Goal: Information Seeking & Learning: Learn about a topic

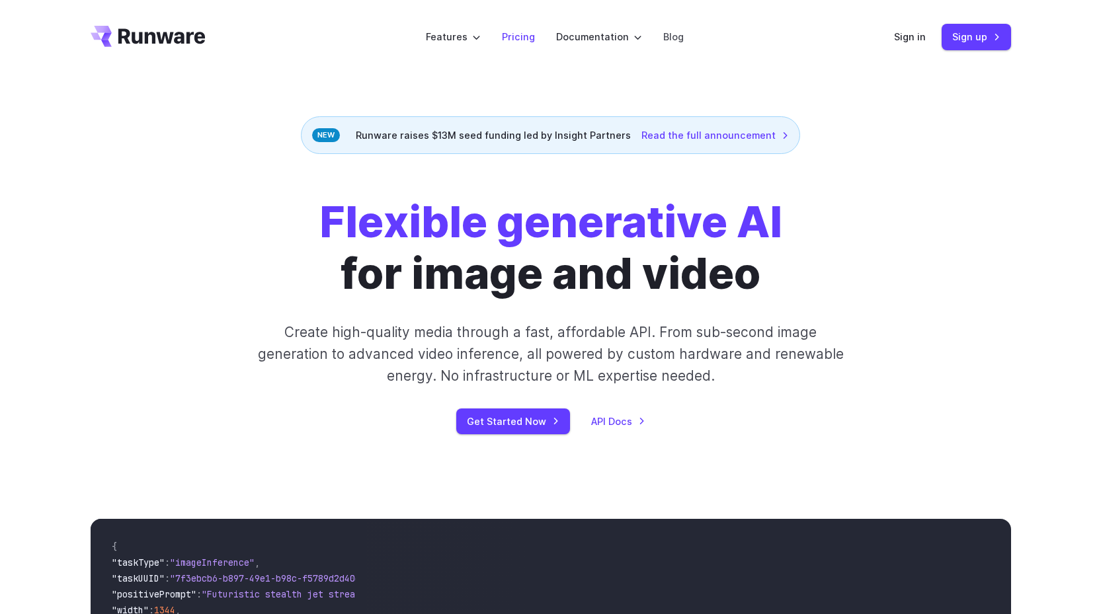
click at [519, 40] on link "Pricing" at bounding box center [518, 36] width 33 height 15
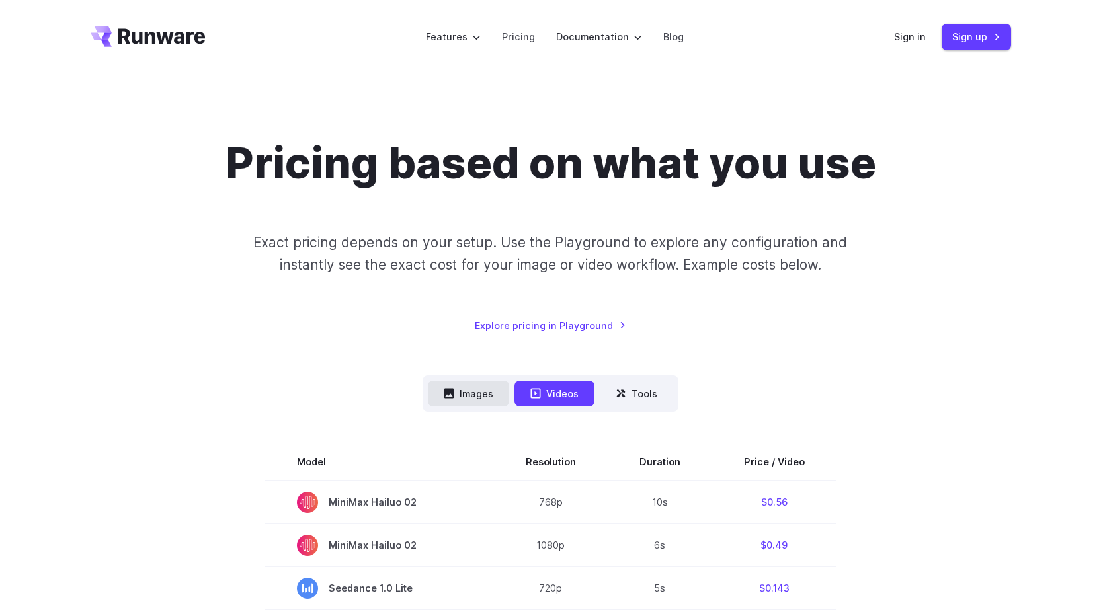
click at [464, 400] on button "Images" at bounding box center [468, 394] width 81 height 26
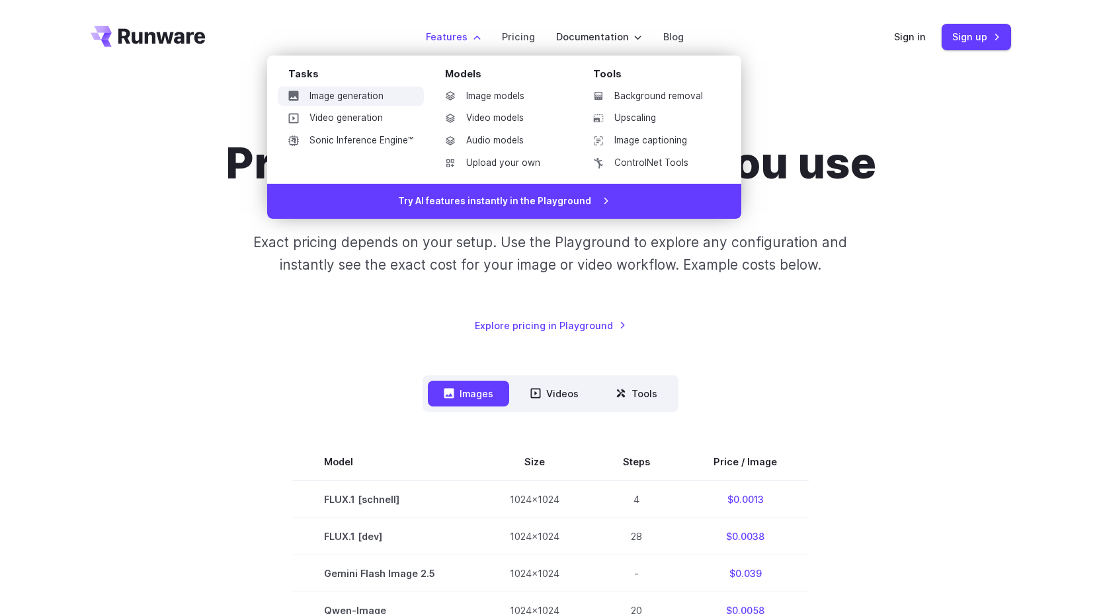
click at [364, 101] on link "Image generation" at bounding box center [351, 97] width 146 height 20
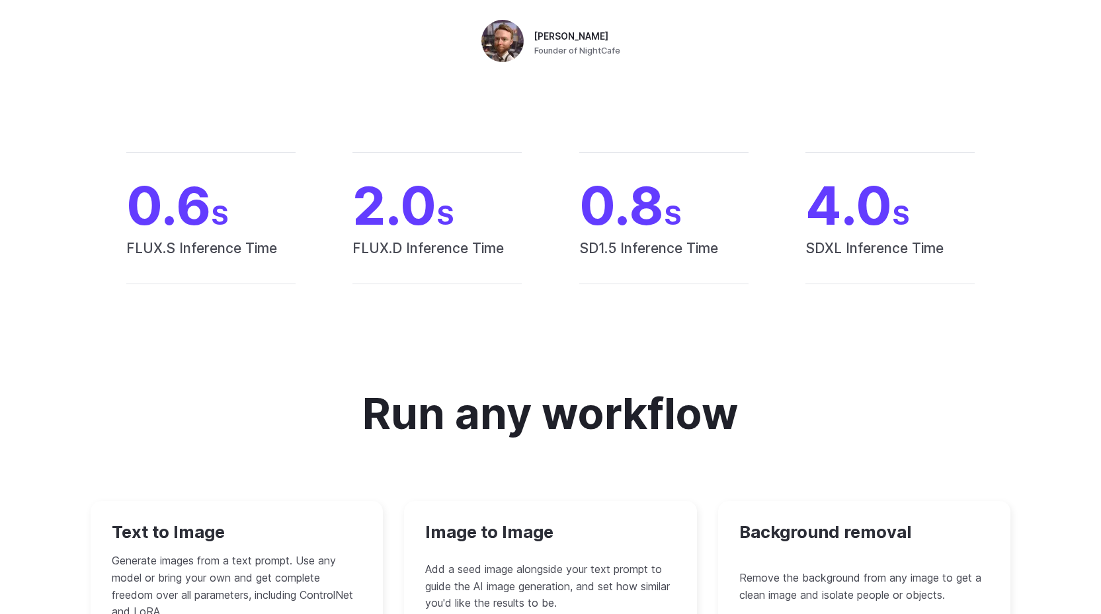
scroll to position [1191, 0]
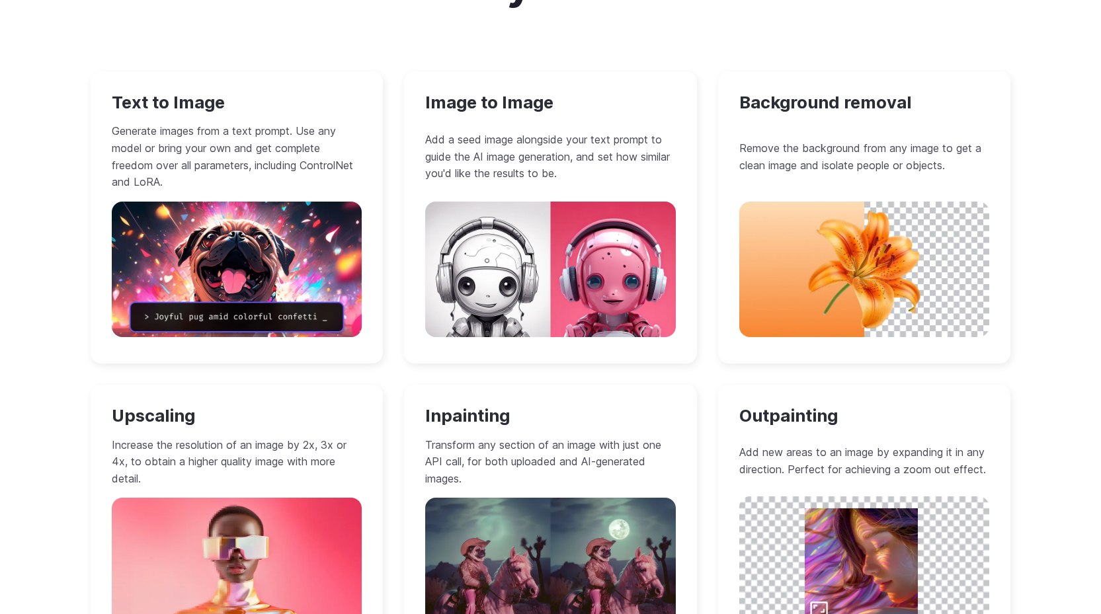
click at [479, 101] on h3 "Image to Image" at bounding box center [550, 103] width 251 height 21
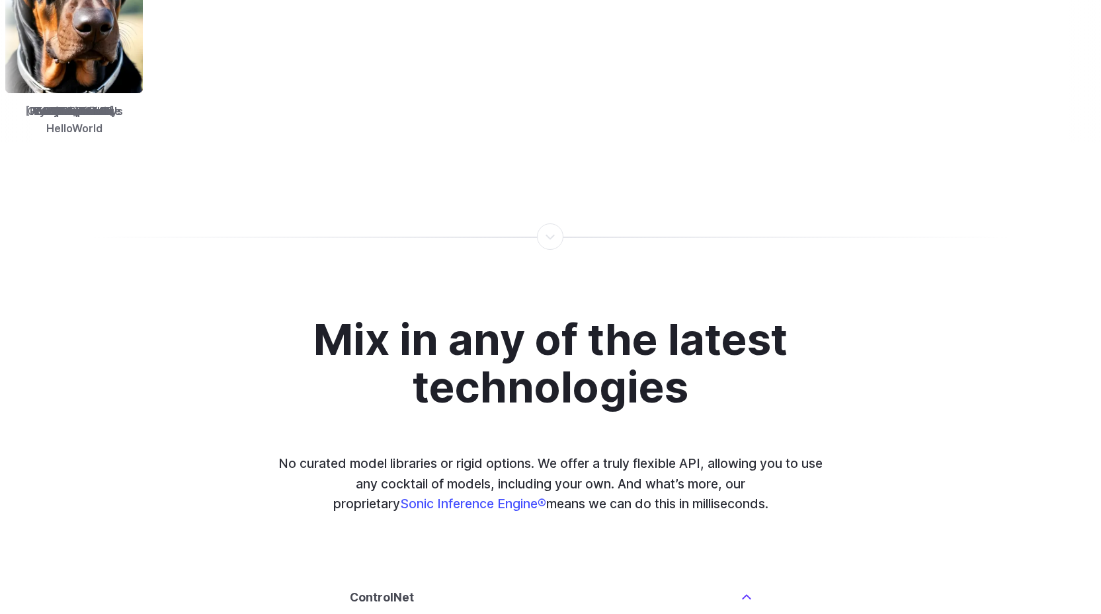
scroll to position [2778, 0]
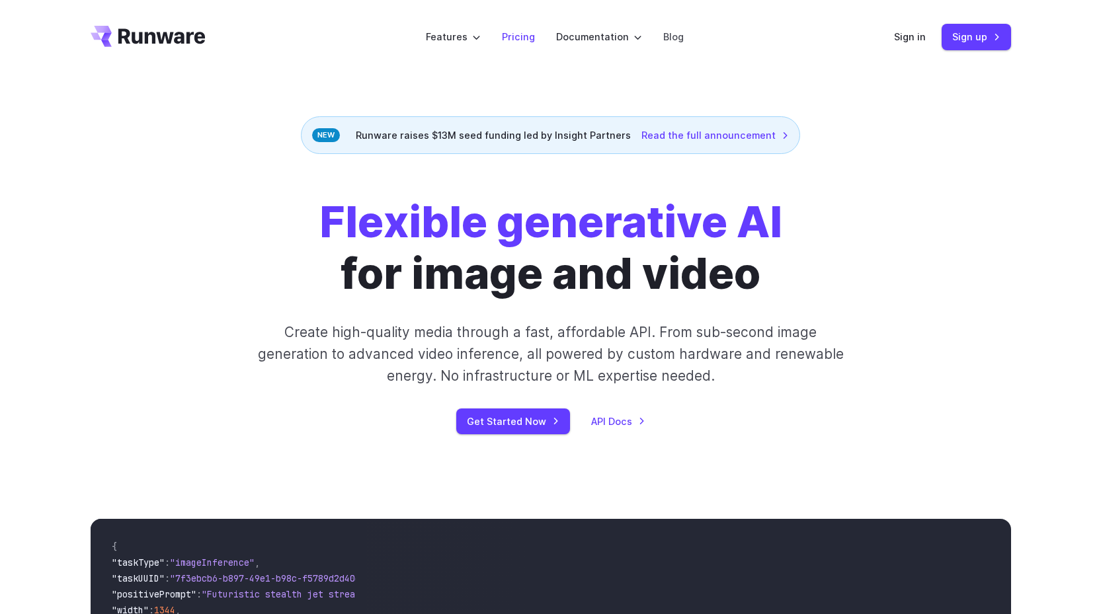
click at [519, 36] on link "Pricing" at bounding box center [518, 36] width 33 height 15
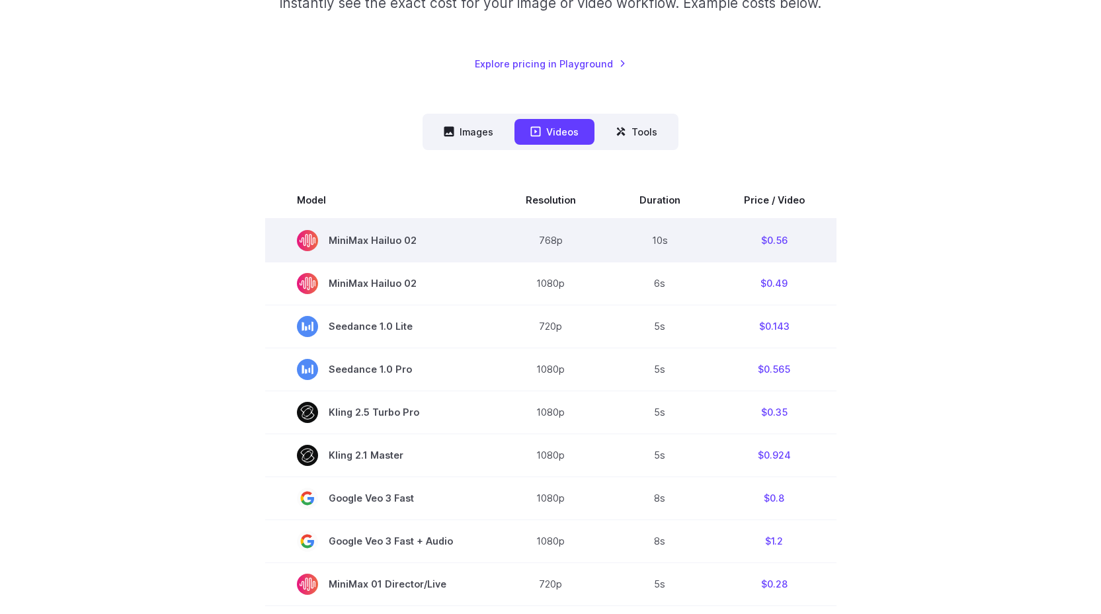
scroll to position [265, 0]
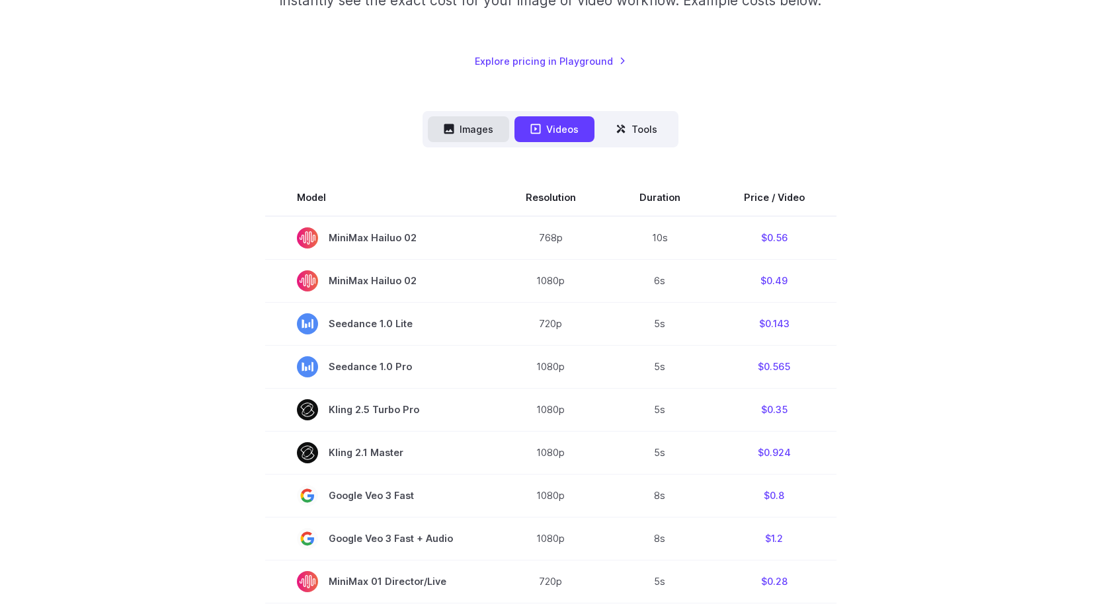
click at [494, 125] on button "Images" at bounding box center [468, 129] width 81 height 26
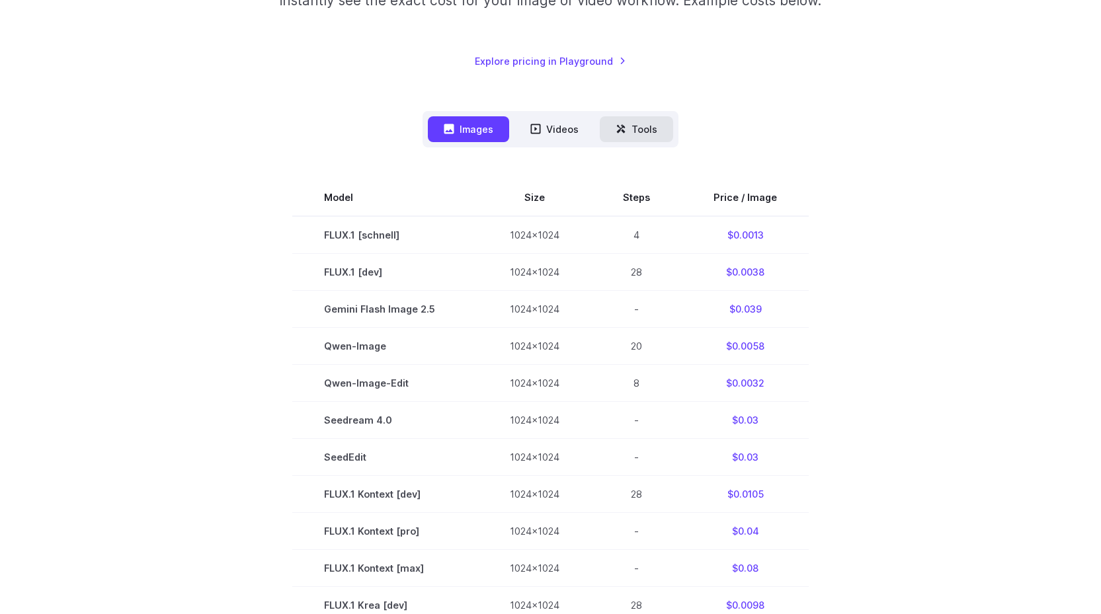
click at [649, 122] on button "Tools" at bounding box center [636, 129] width 73 height 26
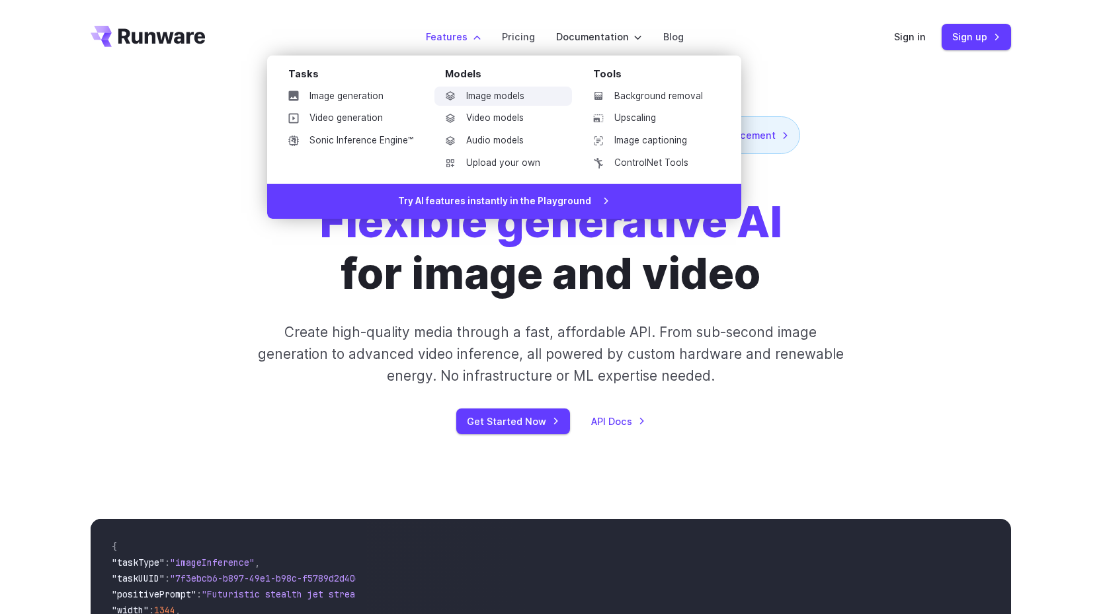
click at [495, 95] on link "Image models" at bounding box center [504, 97] width 138 height 20
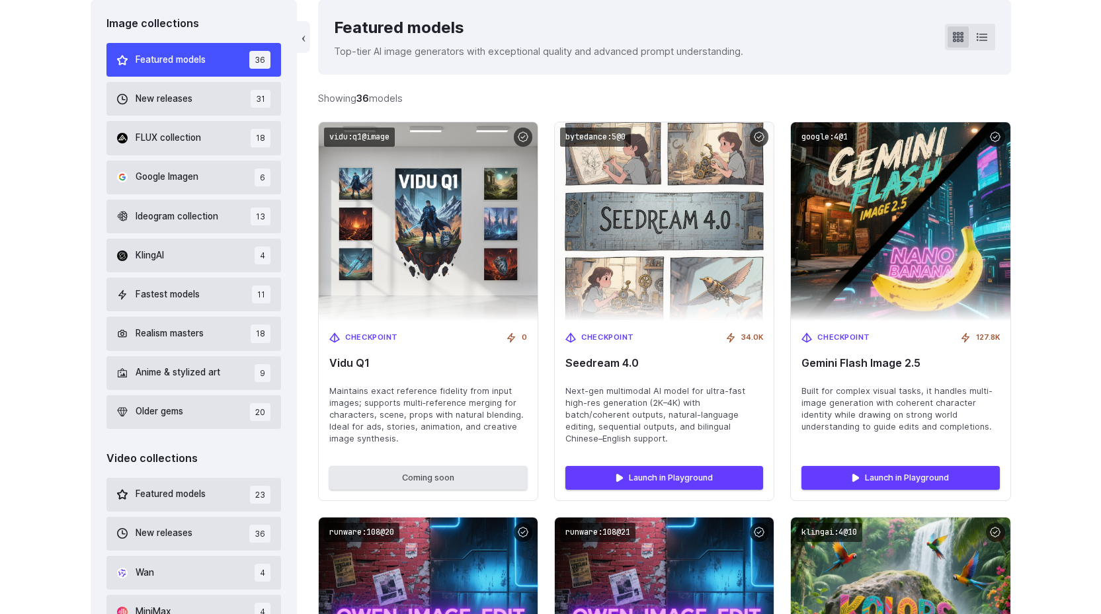
scroll to position [397, 0]
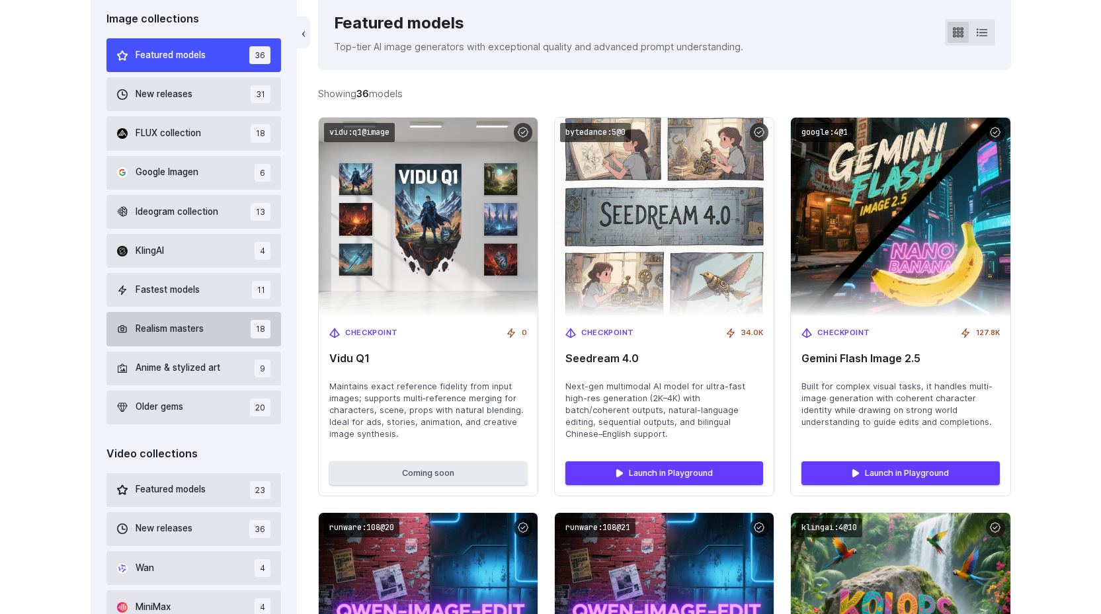
click at [204, 328] on span "Realism masters" at bounding box center [170, 329] width 68 height 15
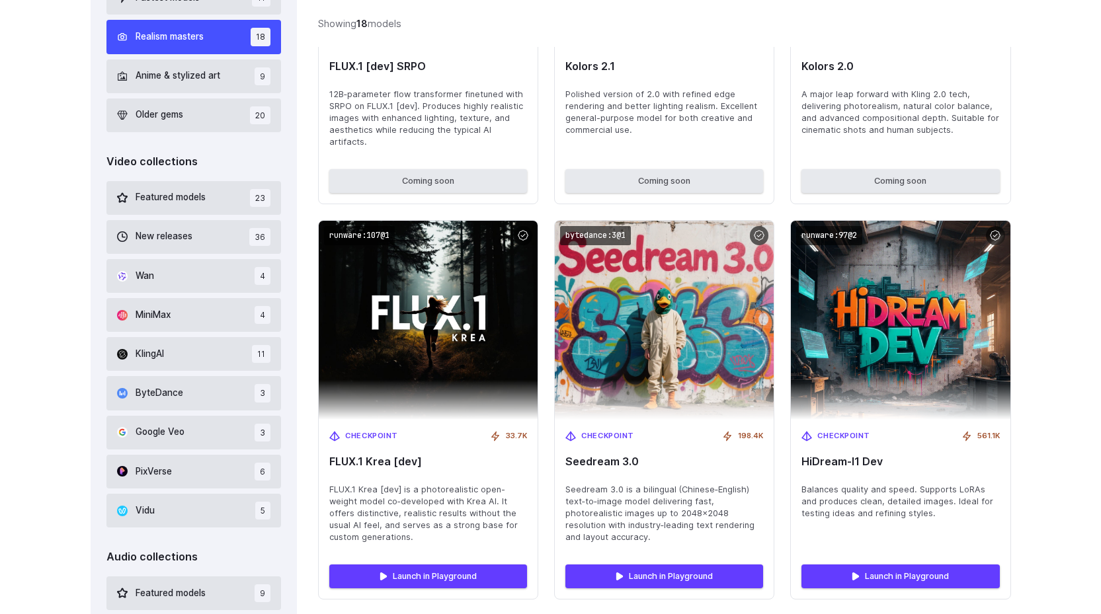
scroll to position [704, 0]
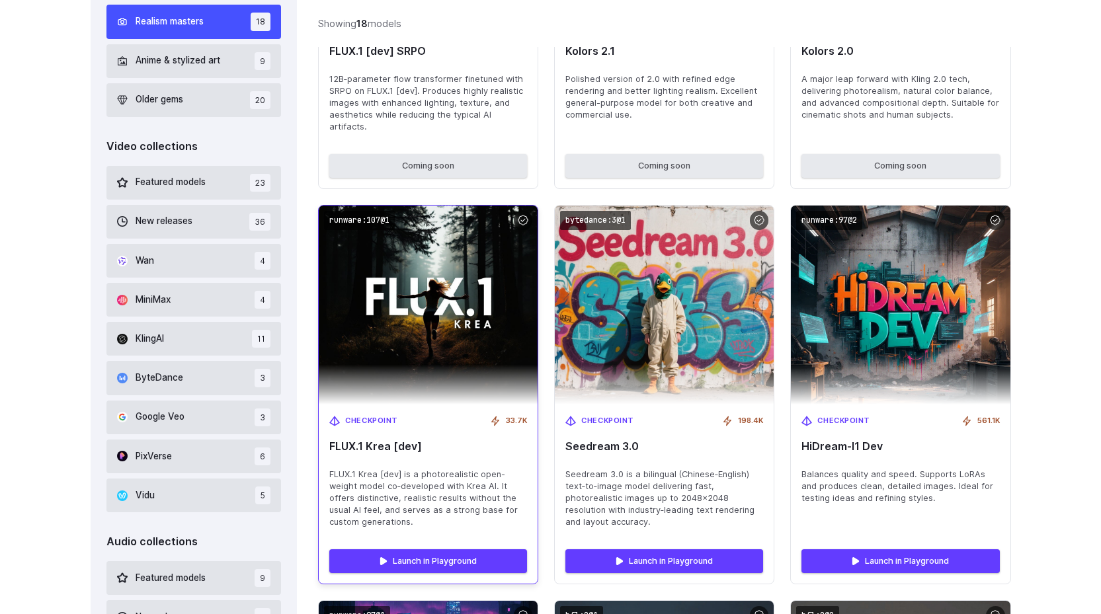
click at [468, 298] on img at bounding box center [428, 305] width 241 height 219
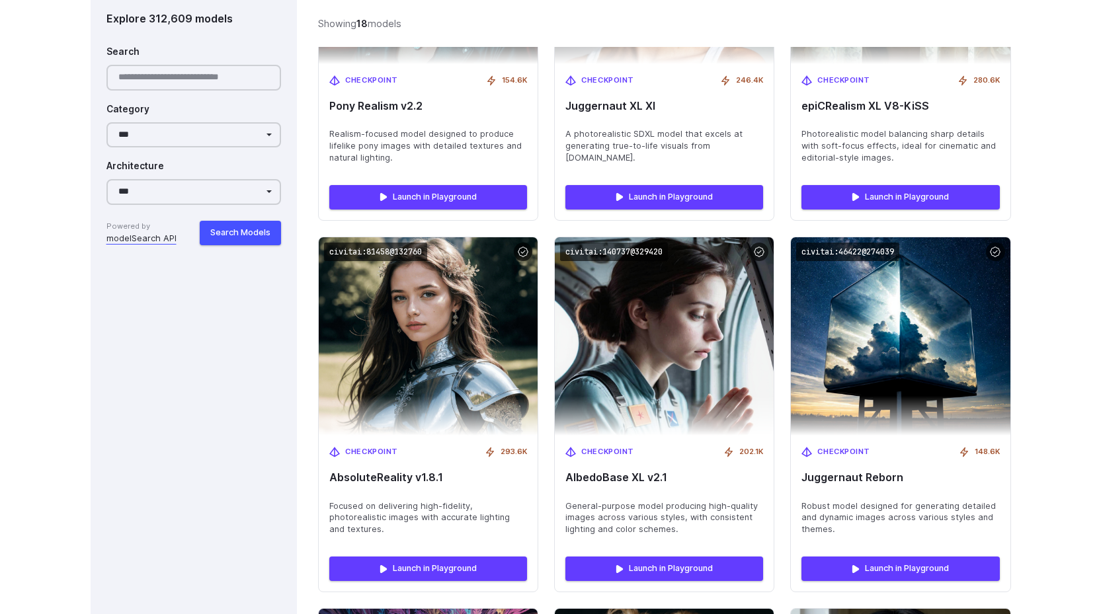
scroll to position [1829, 0]
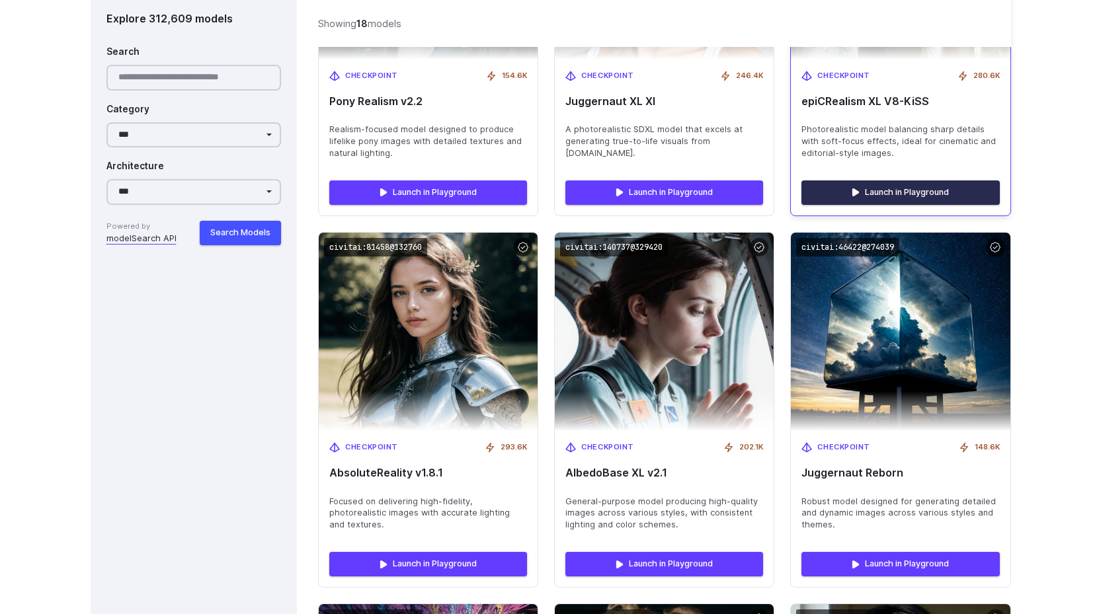
click at [930, 181] on link "Launch in Playground" at bounding box center [901, 193] width 198 height 24
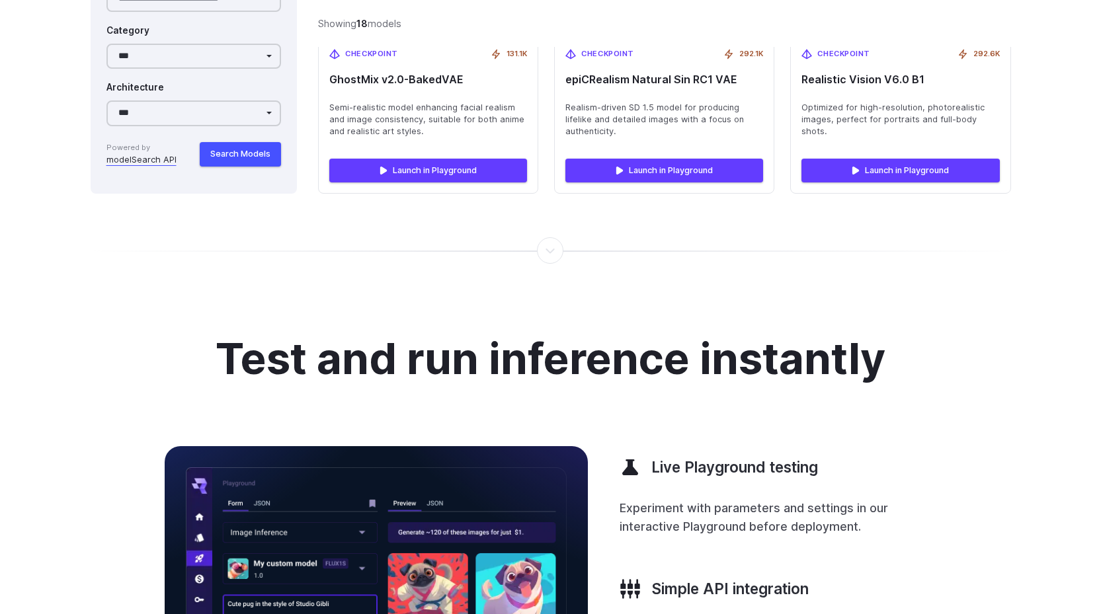
scroll to position [2821, 0]
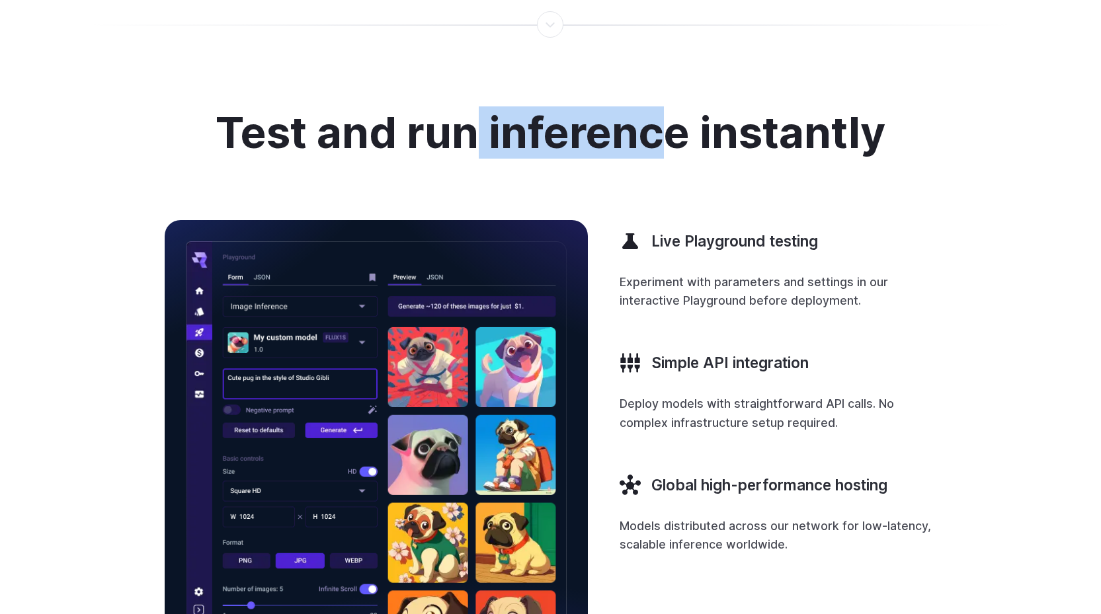
drag, startPoint x: 468, startPoint y: 112, endPoint x: 663, endPoint y: 108, distance: 195.2
click at [663, 109] on h2 "Test and run inference instantly" at bounding box center [551, 133] width 670 height 48
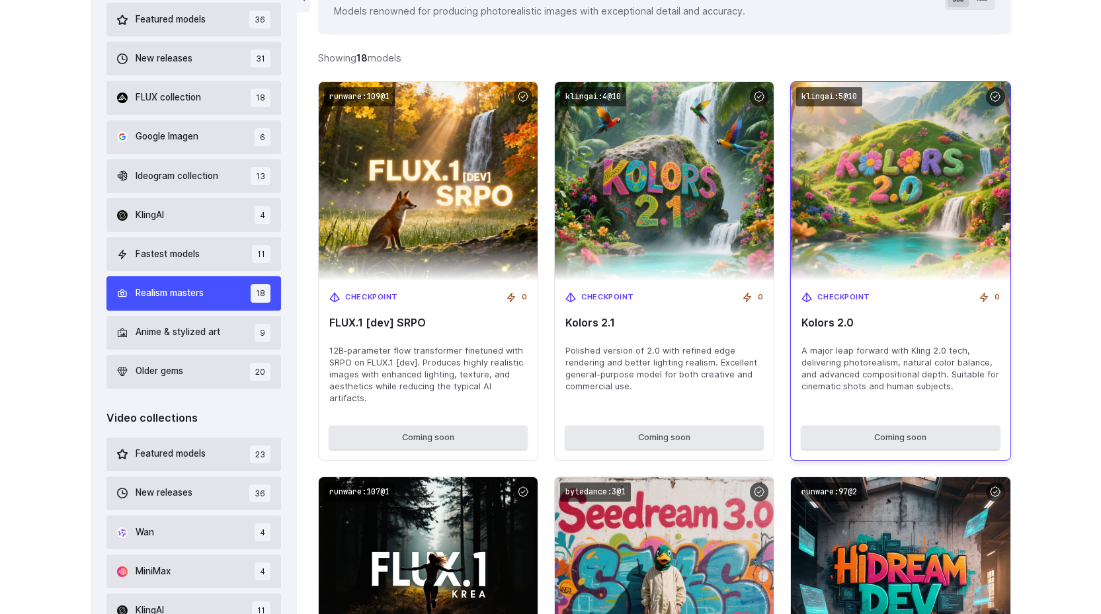
scroll to position [0, 0]
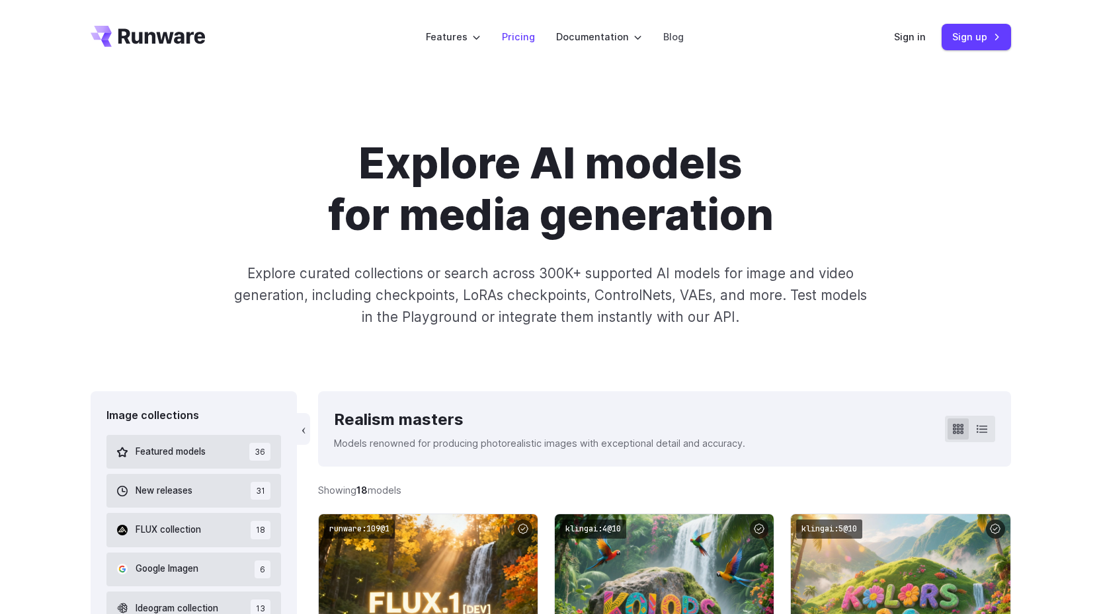
click at [524, 37] on link "Pricing" at bounding box center [518, 36] width 33 height 15
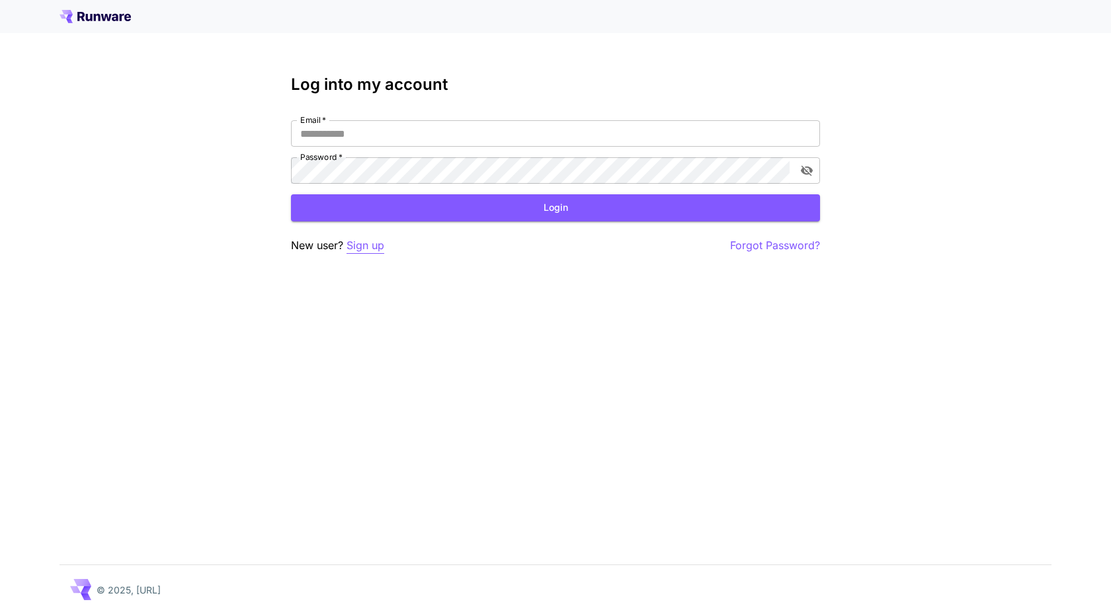
click at [368, 245] on p "Sign up" at bounding box center [366, 245] width 38 height 17
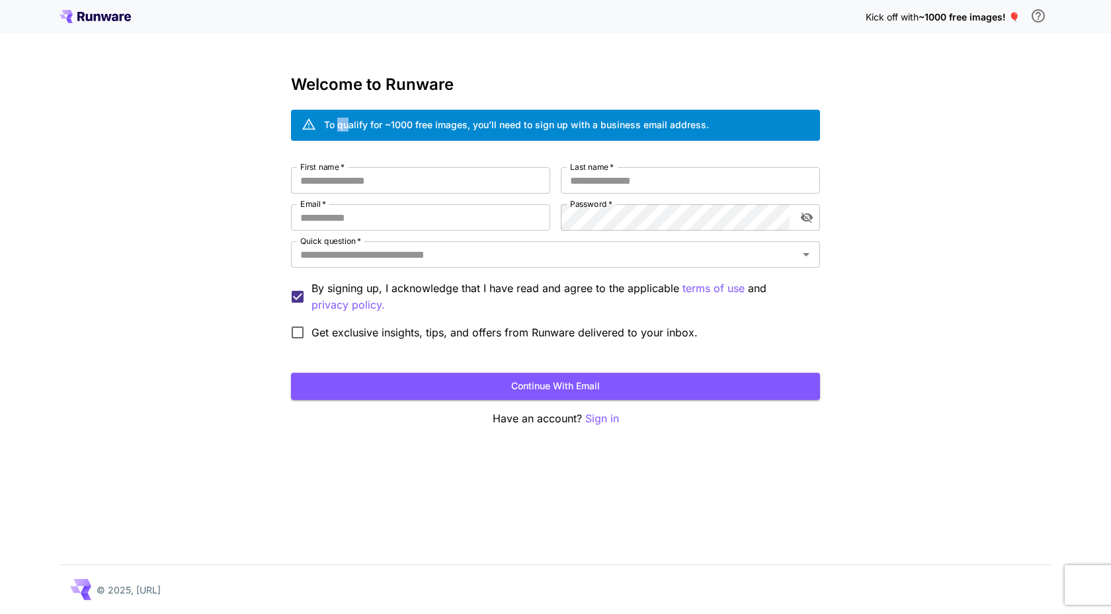
drag, startPoint x: 339, startPoint y: 122, endPoint x: 347, endPoint y: 124, distance: 9.0
click at [347, 124] on div "To qualify for ~1000 free images, you’ll need to sign up with a business email …" at bounding box center [516, 125] width 385 height 14
click at [90, 18] on icon at bounding box center [95, 16] width 71 height 13
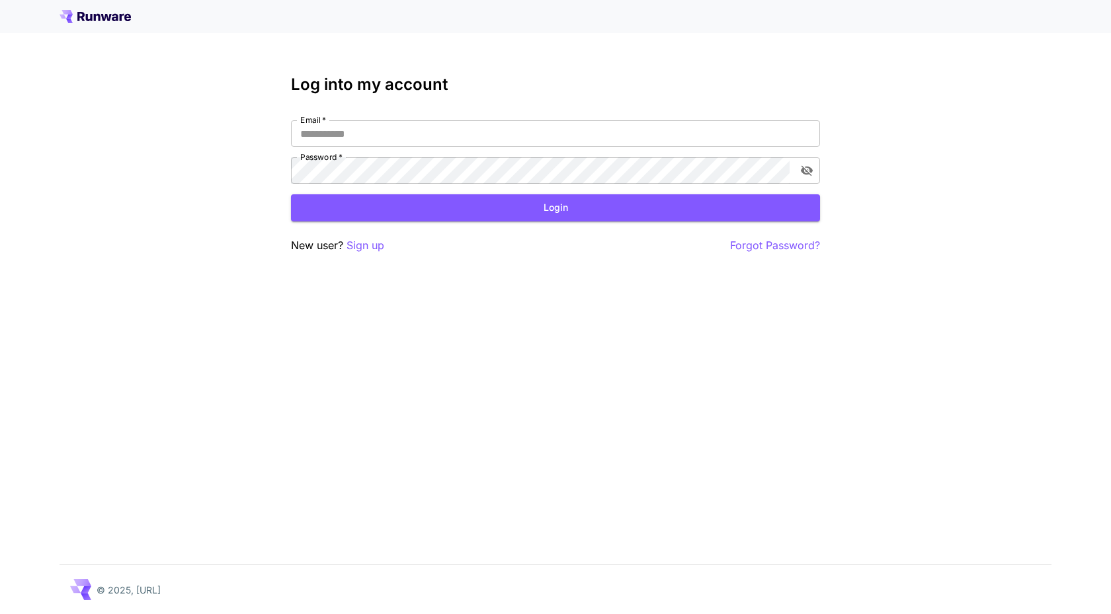
click at [98, 9] on div at bounding box center [555, 16] width 1111 height 33
click at [97, 11] on icon at bounding box center [95, 16] width 71 height 13
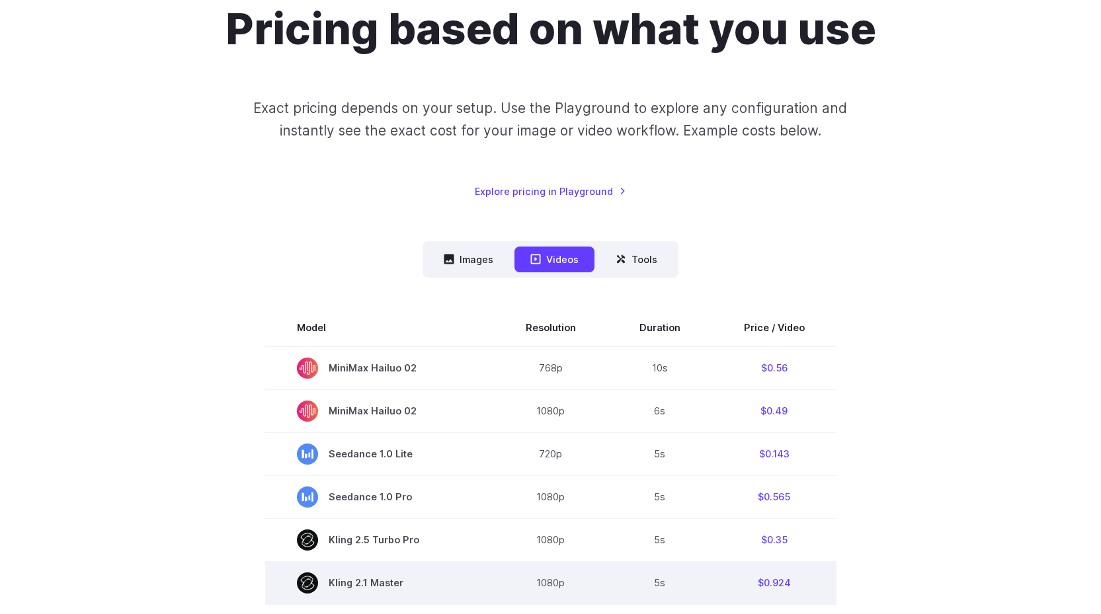
scroll to position [397, 0]
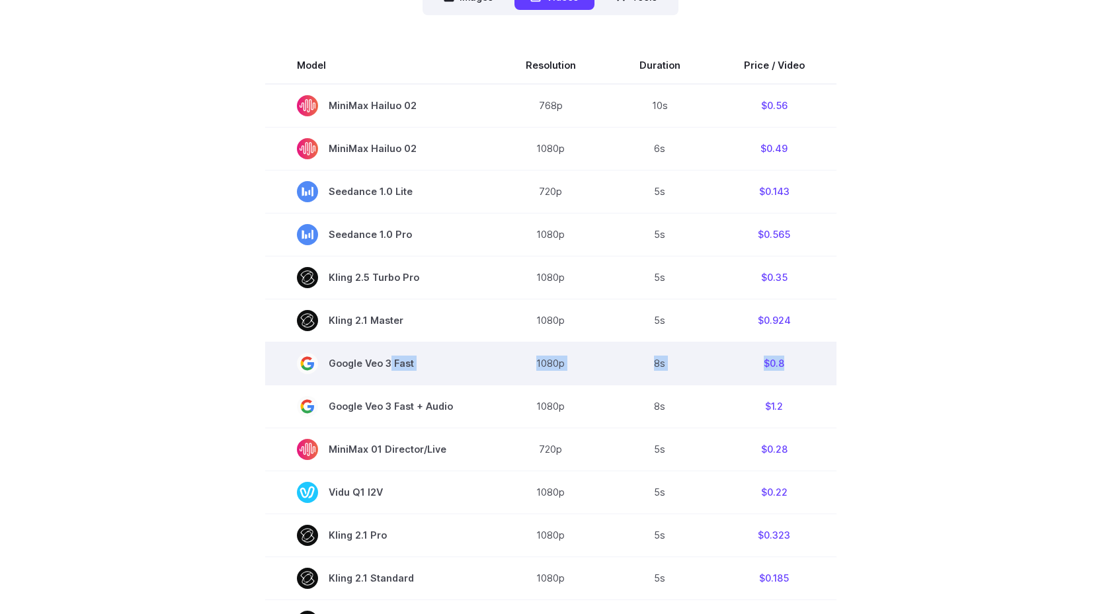
drag, startPoint x: 389, startPoint y: 369, endPoint x: 788, endPoint y: 352, distance: 399.9
click at [788, 352] on tr "Google Veo 3 Fast 1080p 8s $0.8" at bounding box center [550, 364] width 571 height 43
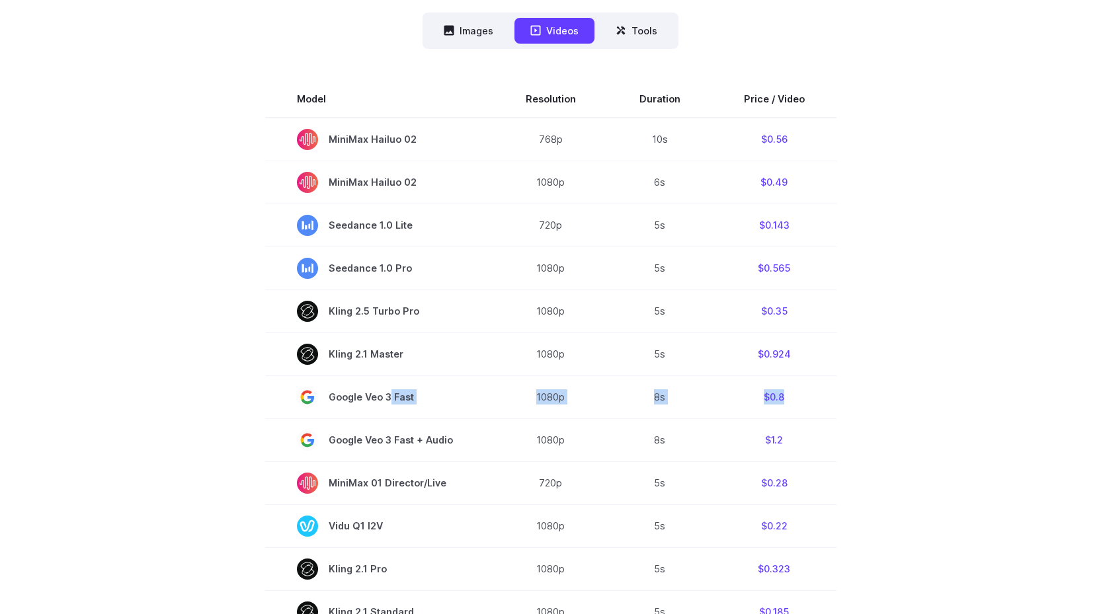
scroll to position [331, 0]
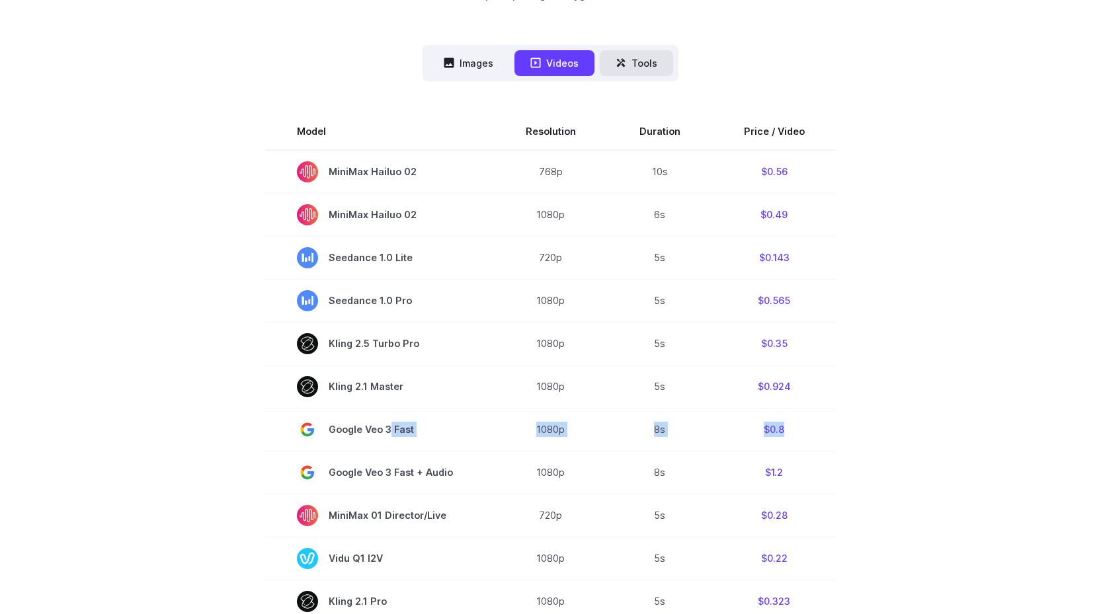
click at [644, 61] on button "Tools" at bounding box center [636, 63] width 73 height 26
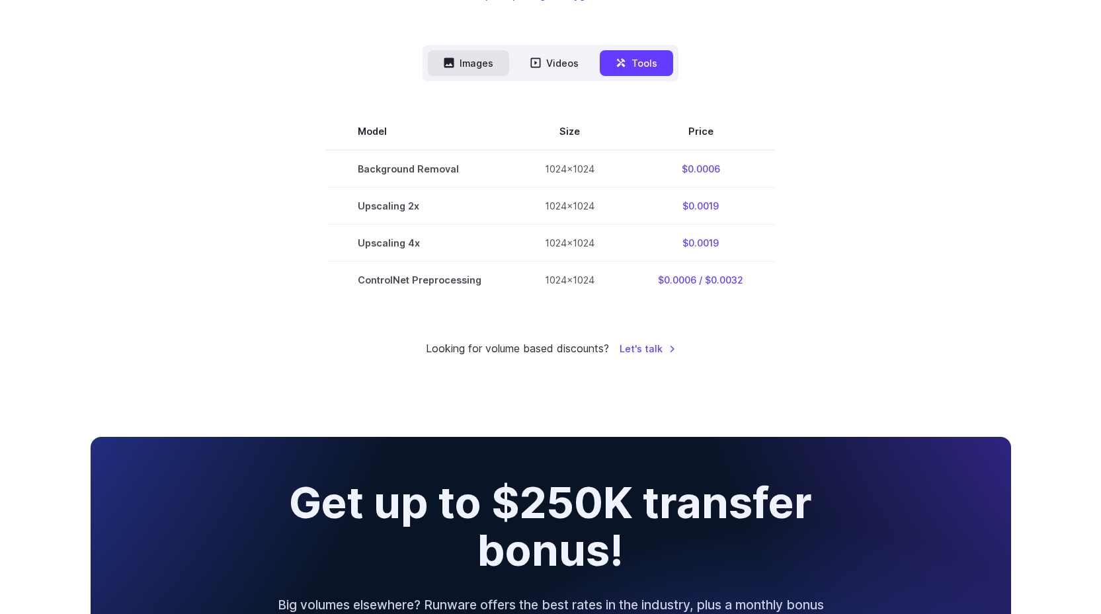
click at [462, 63] on button "Images" at bounding box center [468, 63] width 81 height 26
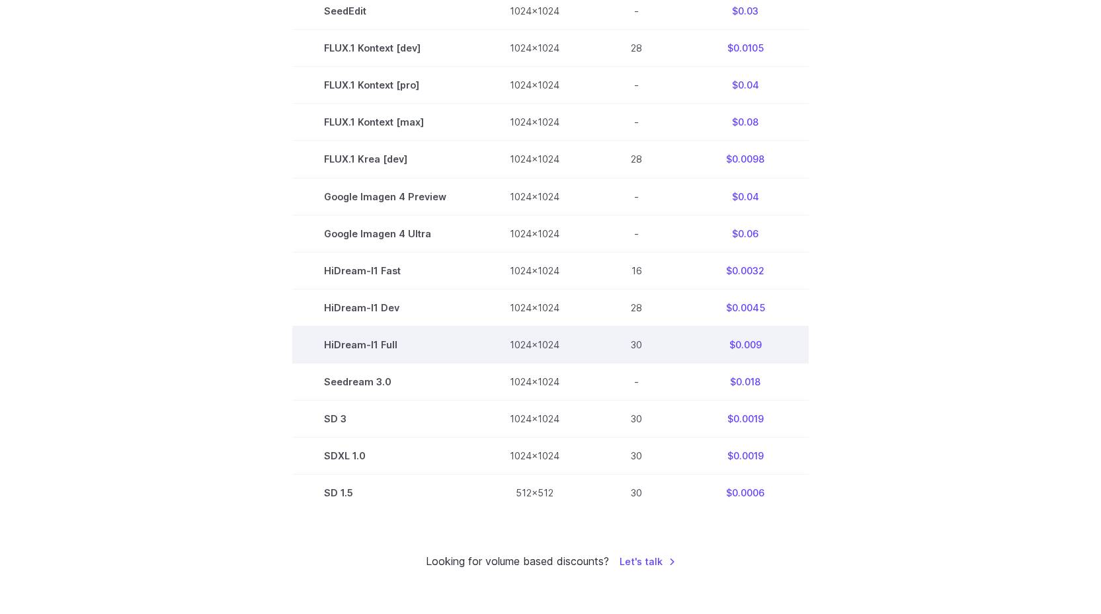
scroll to position [728, 0]
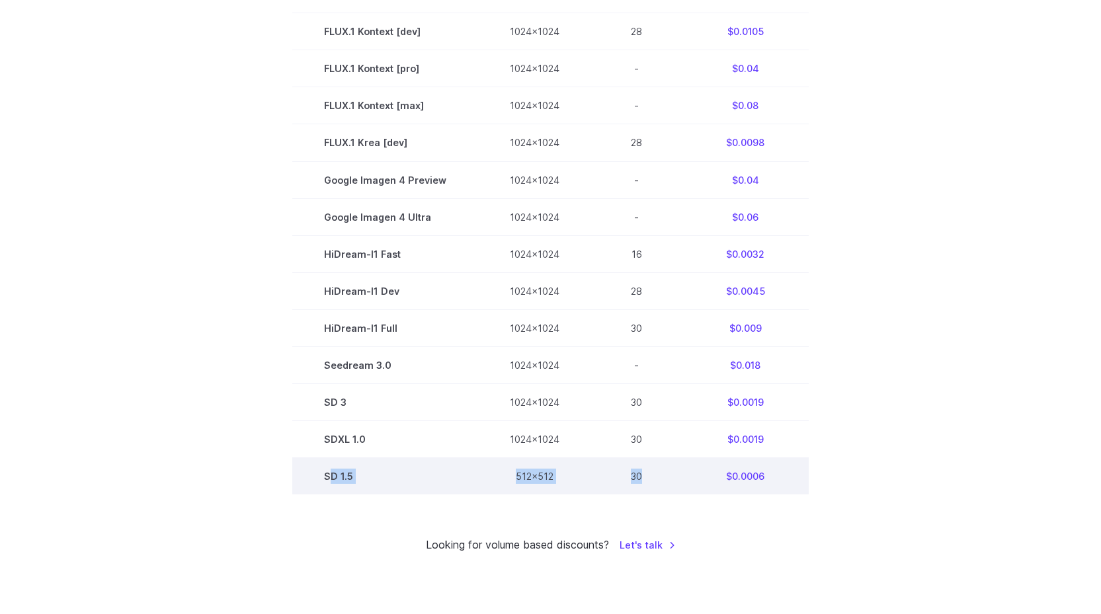
drag, startPoint x: 337, startPoint y: 471, endPoint x: 659, endPoint y: 474, distance: 322.8
click at [661, 475] on tr "SD 1.5 512x512 30 $0.0006" at bounding box center [550, 476] width 517 height 37
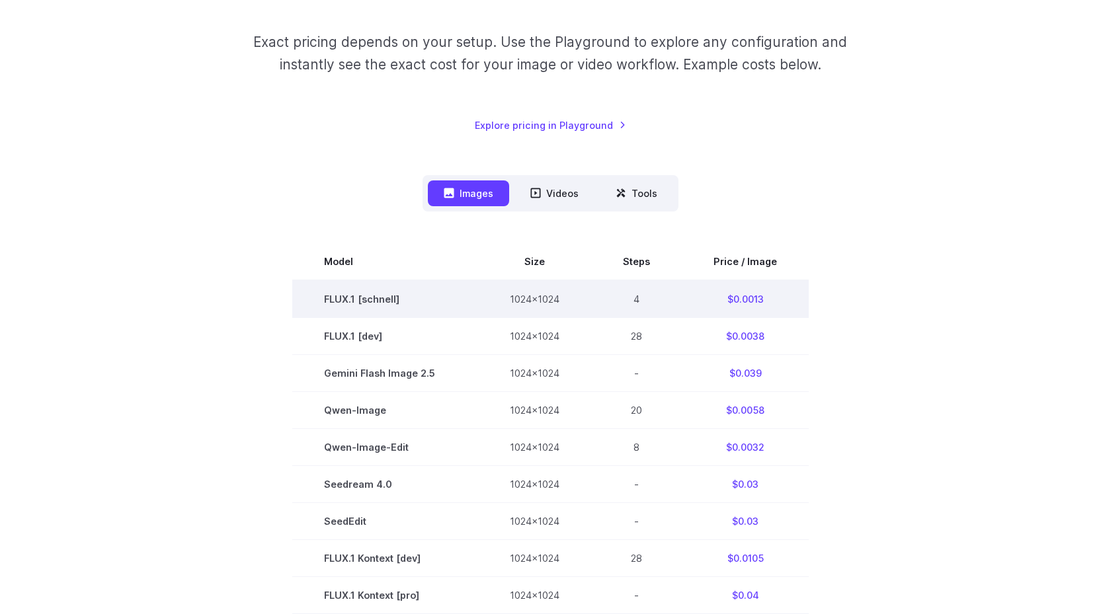
scroll to position [331, 0]
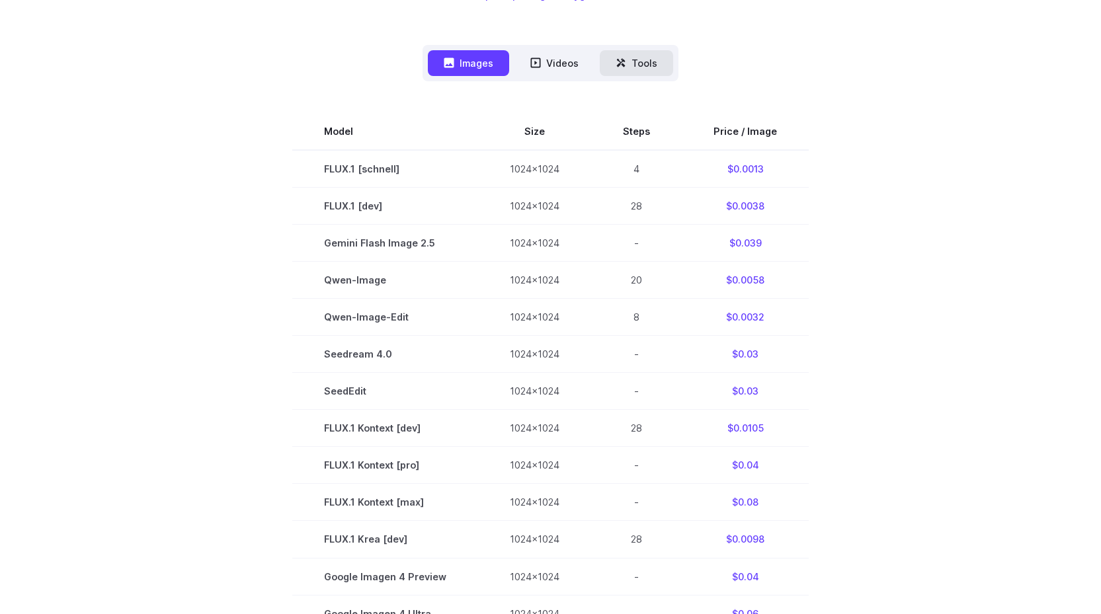
click at [638, 66] on button "Tools" at bounding box center [636, 63] width 73 height 26
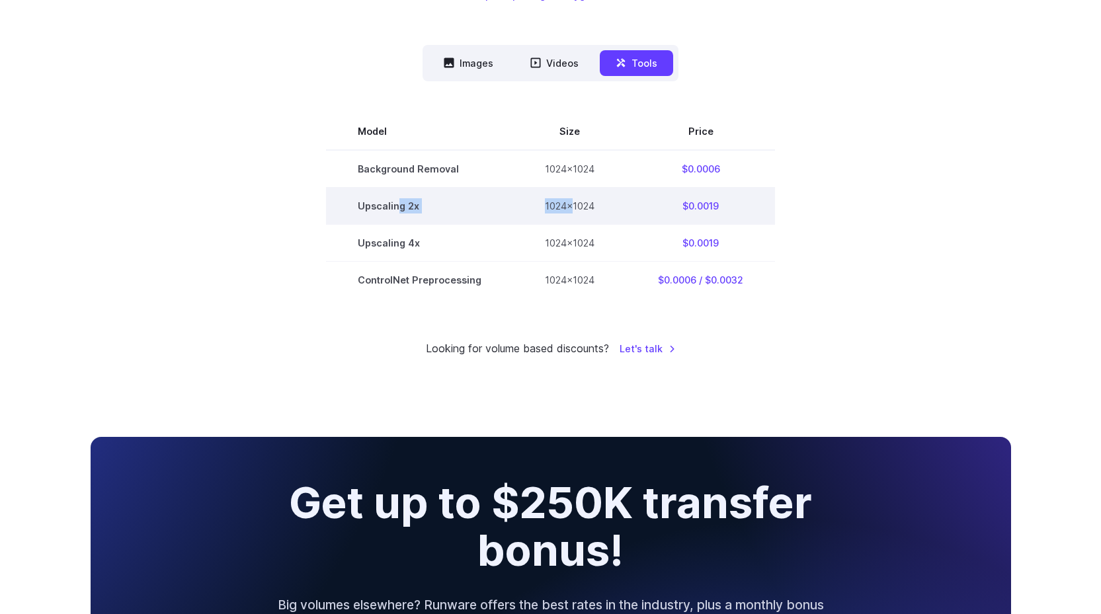
drag, startPoint x: 399, startPoint y: 205, endPoint x: 583, endPoint y: 209, distance: 183.9
click at [574, 208] on tr "Upscaling 2x 1024x1024 $0.0019" at bounding box center [550, 206] width 449 height 37
click at [711, 202] on td "$0.0019" at bounding box center [700, 206] width 149 height 37
click at [551, 205] on td "1024x1024" at bounding box center [569, 206] width 113 height 37
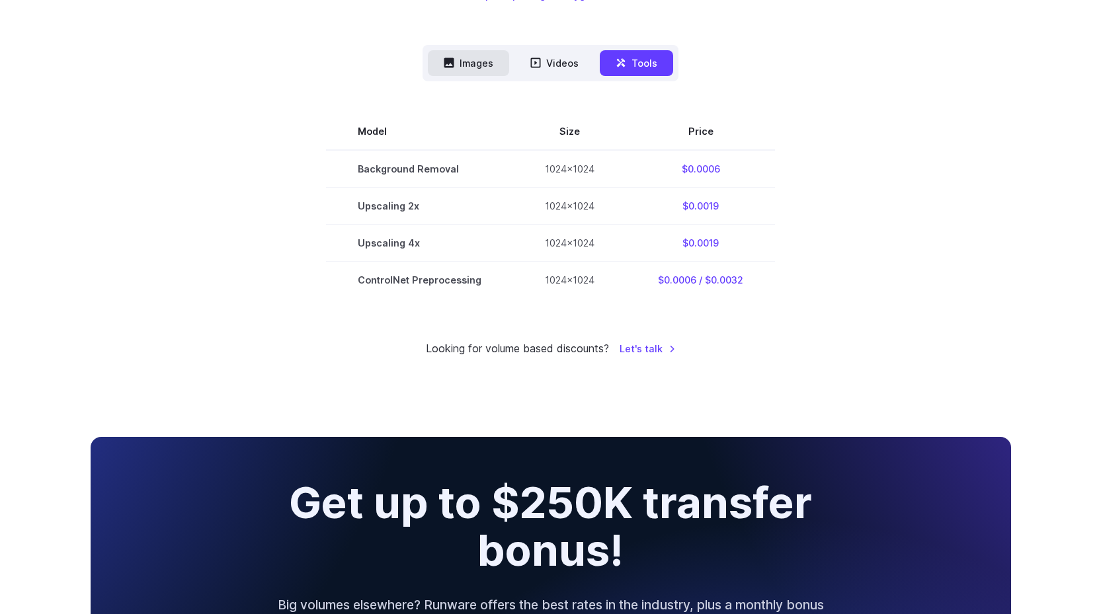
click at [491, 62] on button "Images" at bounding box center [468, 63] width 81 height 26
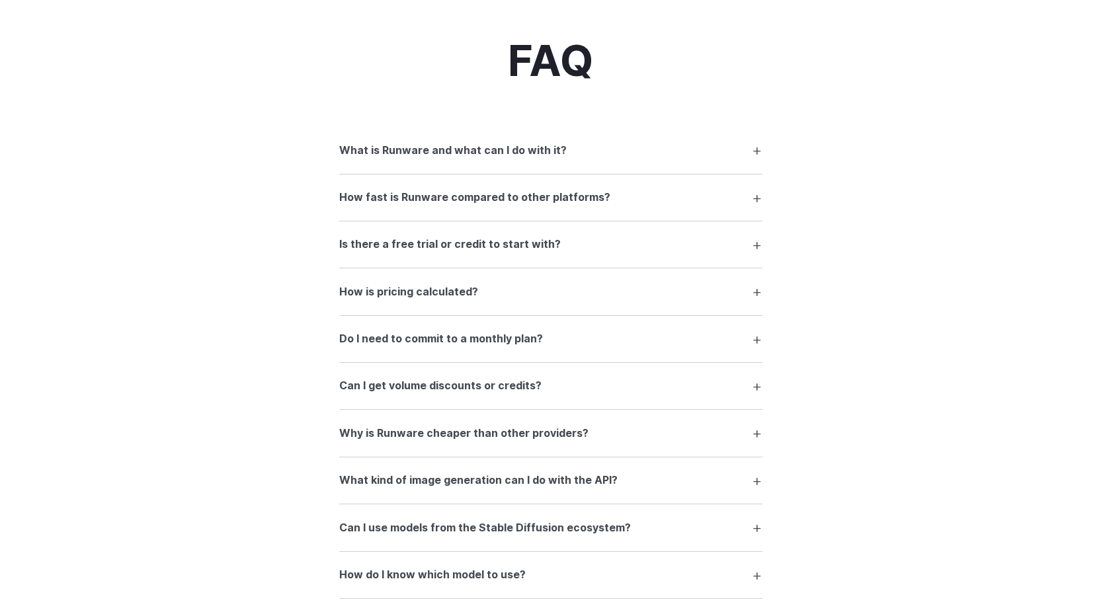
scroll to position [1720, 0]
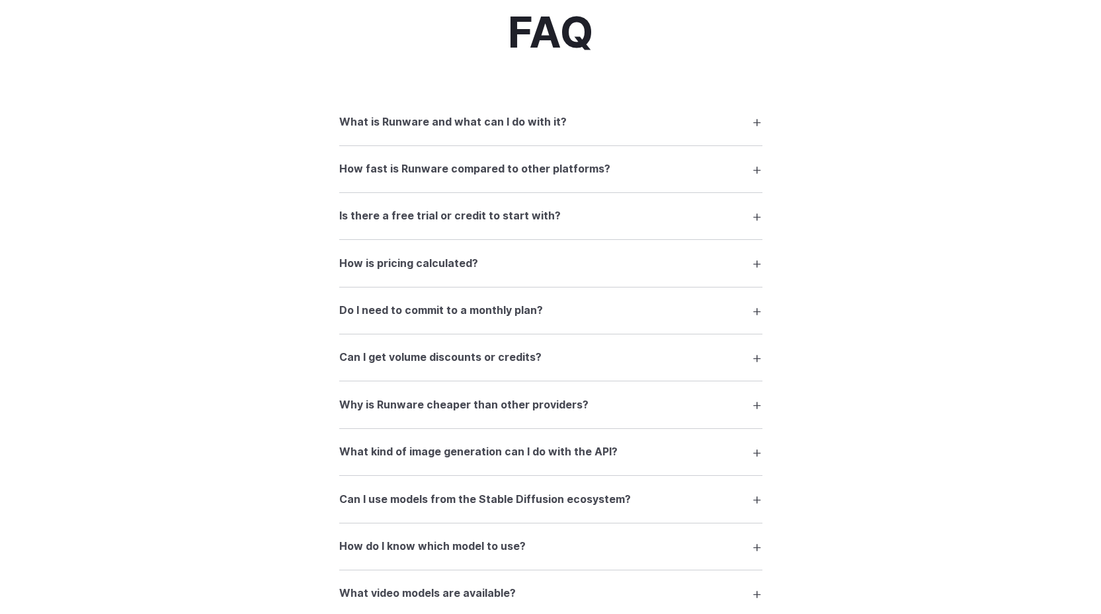
click at [515, 405] on h3 "Why is Runware cheaper than other providers?" at bounding box center [463, 405] width 249 height 17
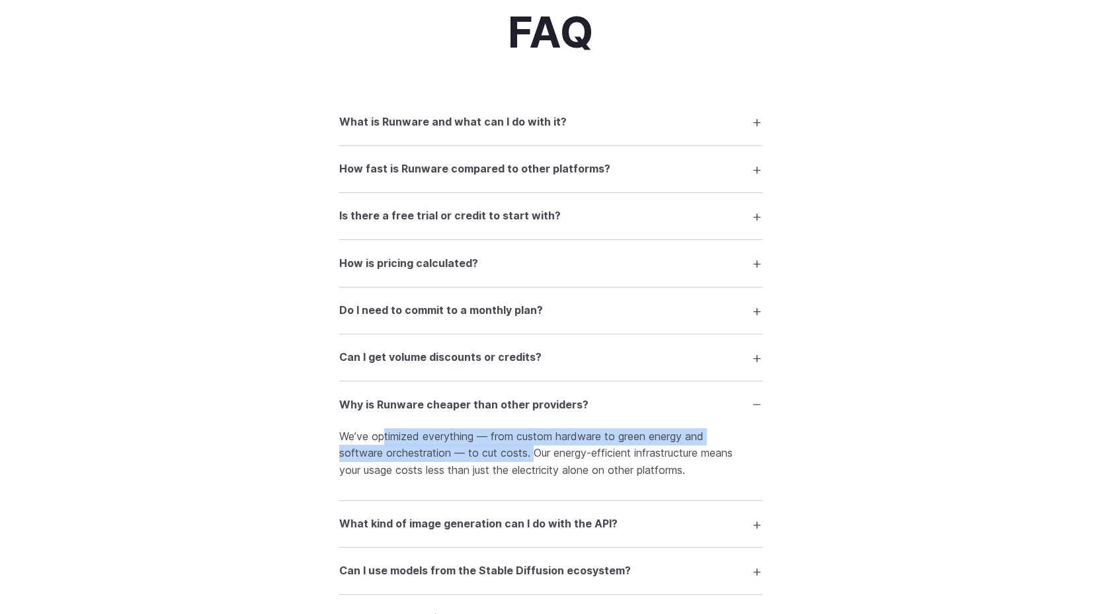
drag, startPoint x: 383, startPoint y: 439, endPoint x: 531, endPoint y: 446, distance: 148.3
click at [531, 448] on p "We’ve optimized everything — from custom hardware to green energy and software …" at bounding box center [550, 454] width 423 height 51
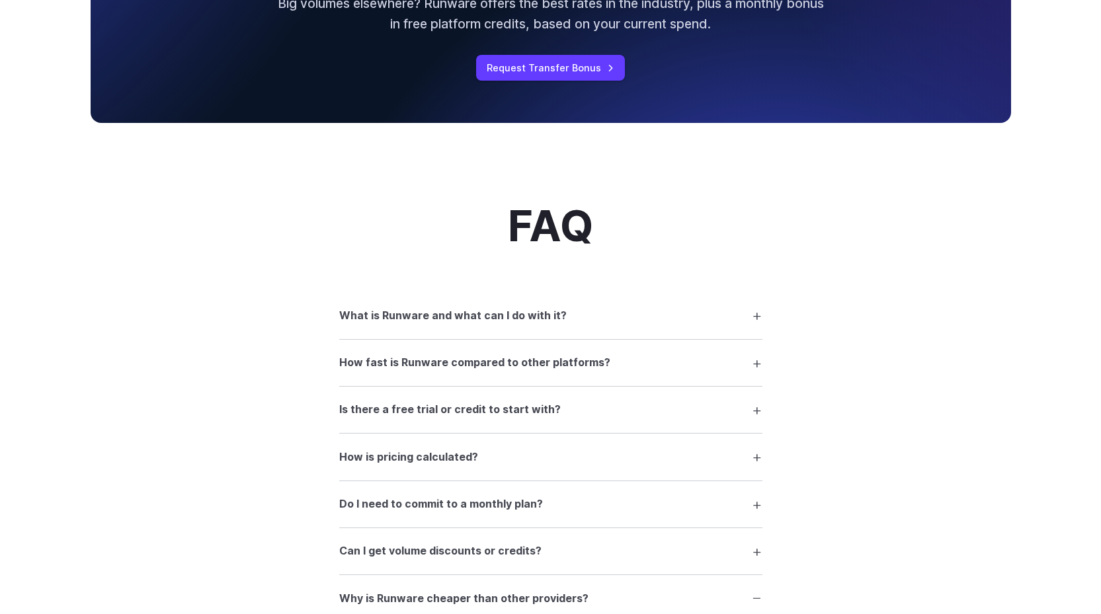
scroll to position [1852, 0]
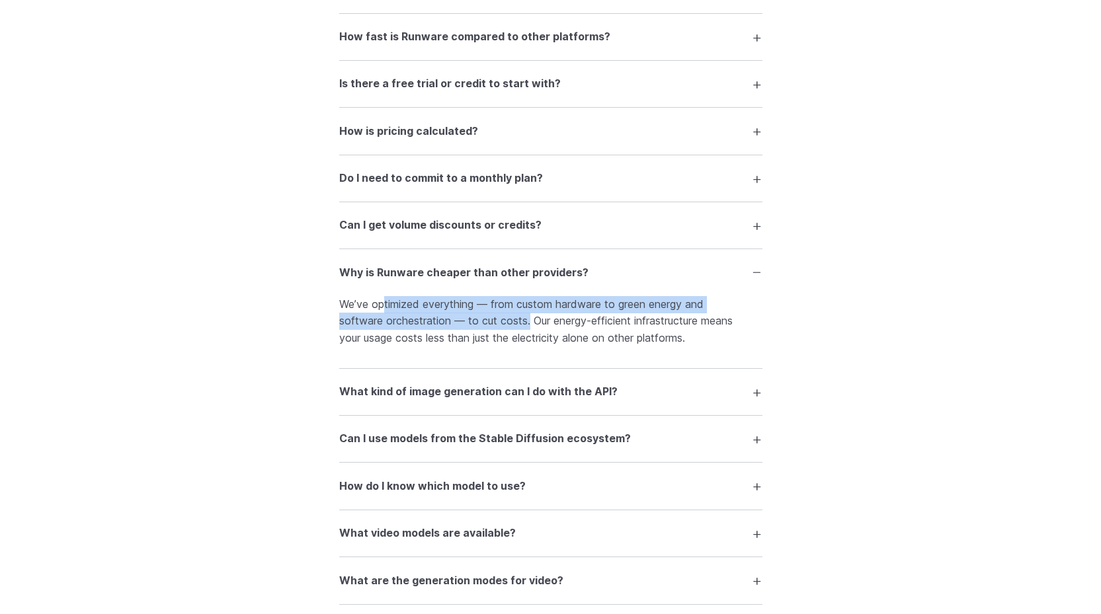
click at [439, 398] on h3 "What kind of image generation can I do with the API?" at bounding box center [478, 392] width 278 height 17
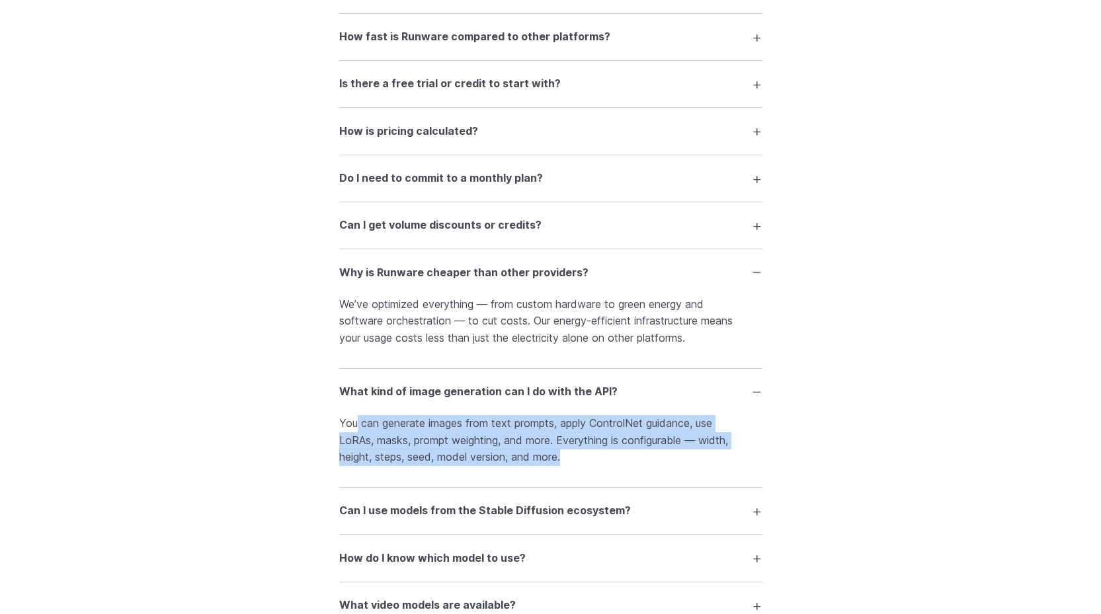
drag, startPoint x: 358, startPoint y: 428, endPoint x: 598, endPoint y: 466, distance: 243.1
click at [598, 466] on p "You can generate images from text prompts, apply ControlNet guidance, use LoRAs…" at bounding box center [550, 440] width 423 height 51
click at [581, 510] on h3 "Can I use models from the Stable Diffusion ecosystem?" at bounding box center [485, 511] width 292 height 17
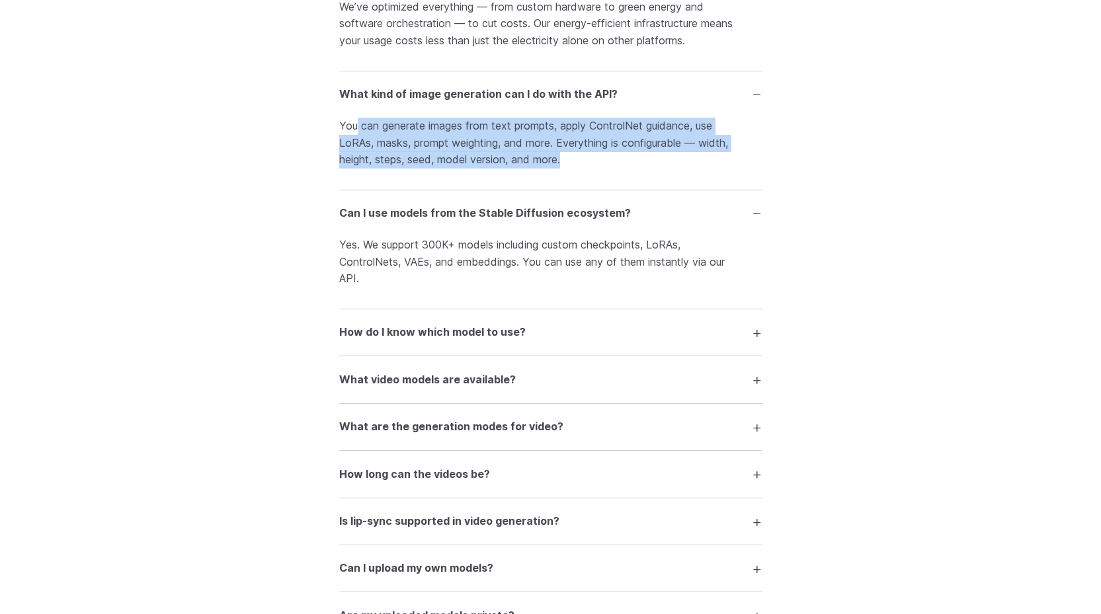
scroll to position [2183, 0]
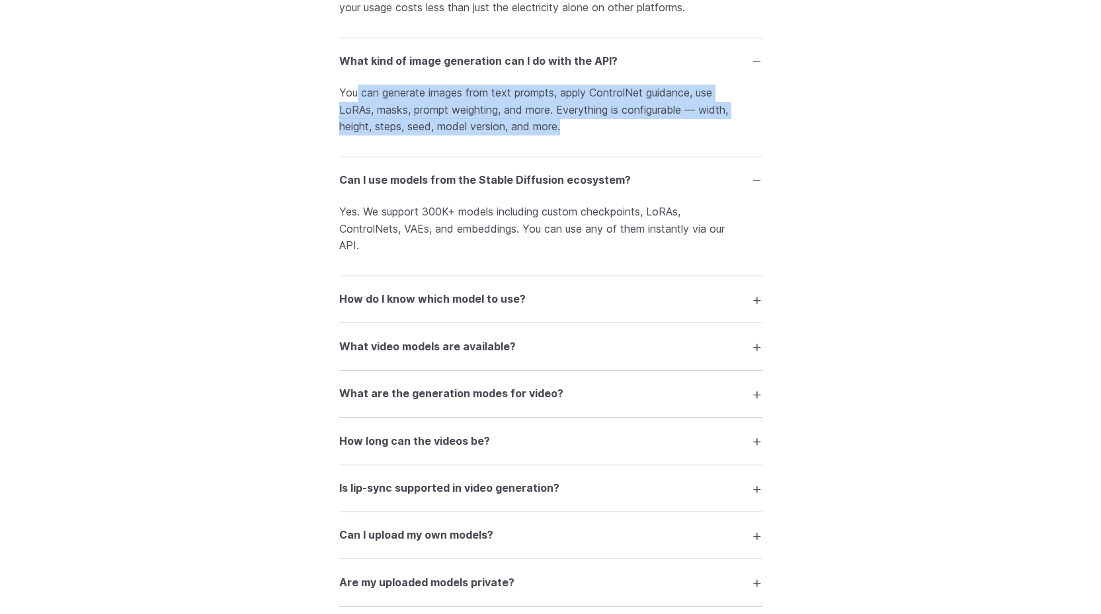
click at [510, 300] on h3 "How do I know which model to use?" at bounding box center [432, 299] width 187 height 17
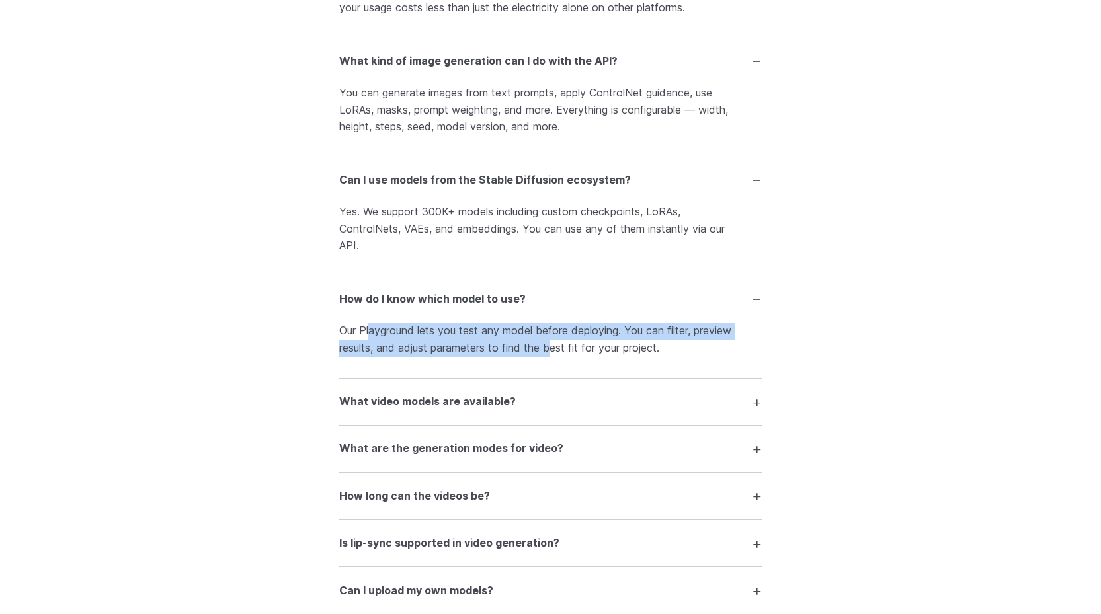
drag, startPoint x: 370, startPoint y: 326, endPoint x: 556, endPoint y: 343, distance: 186.6
click at [556, 343] on p "Our Playground lets you test any model before deploying. You can filter, previe…" at bounding box center [550, 340] width 423 height 34
click at [465, 407] on h3 "What video models are available?" at bounding box center [427, 402] width 177 height 17
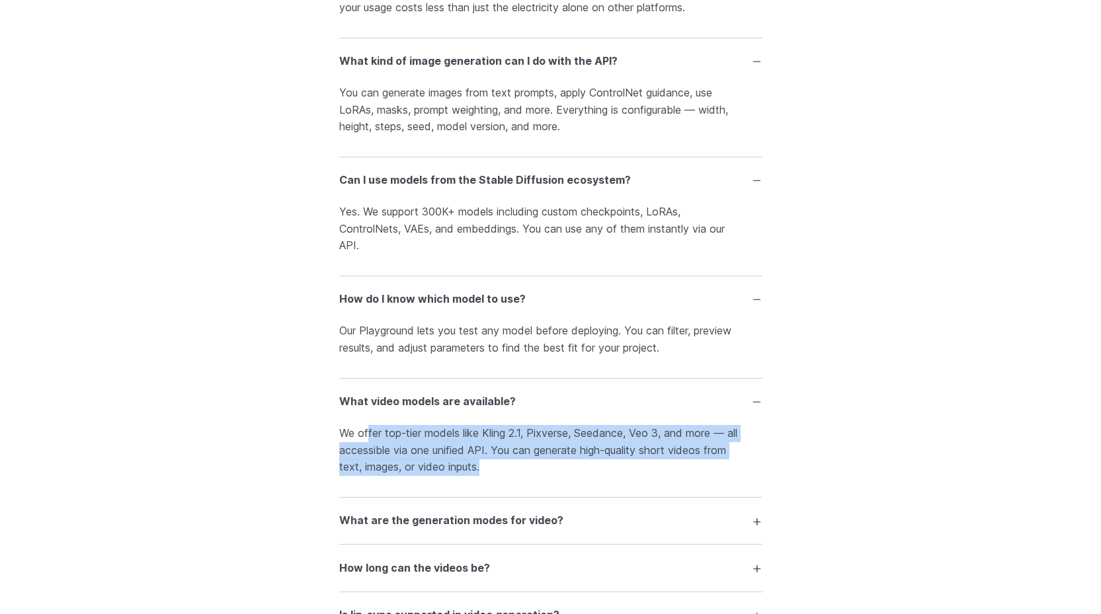
drag, startPoint x: 369, startPoint y: 430, endPoint x: 560, endPoint y: 468, distance: 195.0
click at [560, 468] on p "We offer top-tier models like Kling 2.1, Pixverse, Seedance, Veo 3, and more — …" at bounding box center [550, 450] width 423 height 51
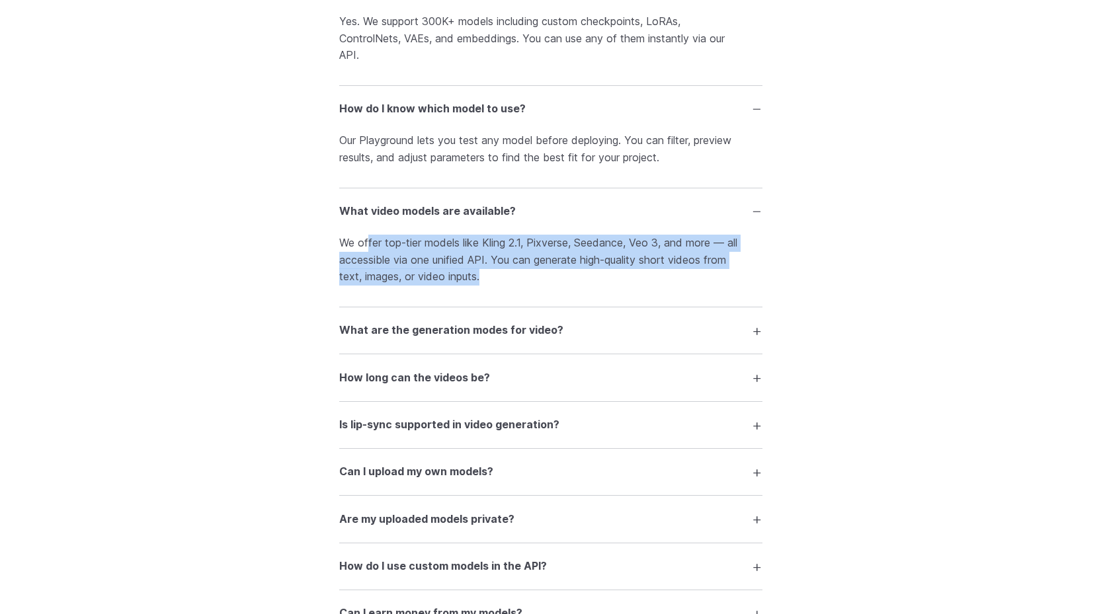
scroll to position [2381, 0]
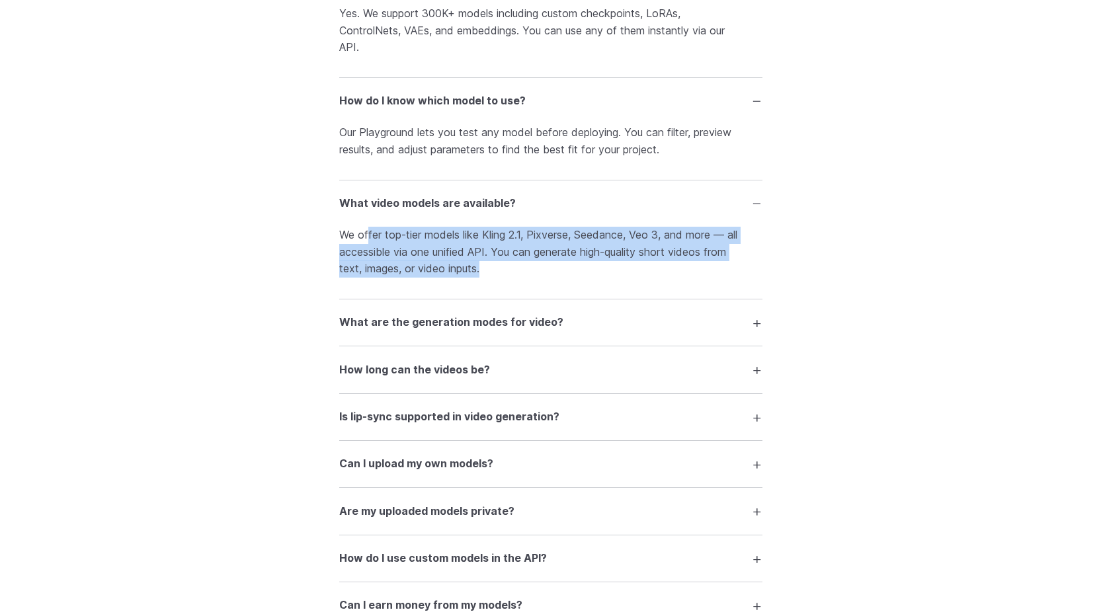
click at [473, 415] on h3 "Is lip-sync supported in video generation?" at bounding box center [449, 417] width 220 height 17
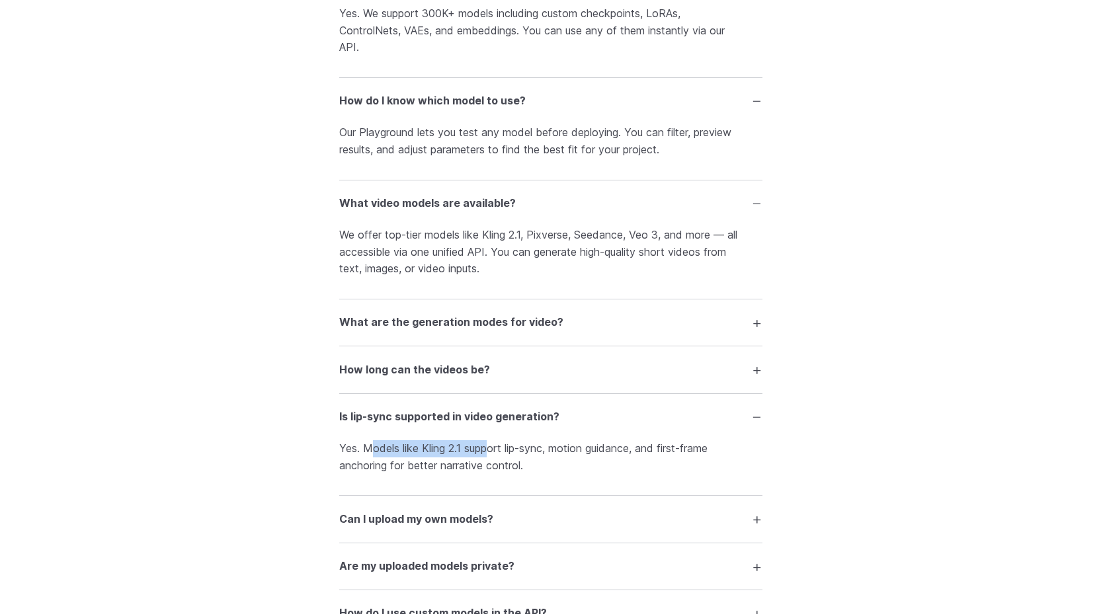
drag, startPoint x: 374, startPoint y: 444, endPoint x: 493, endPoint y: 452, distance: 119.4
click at [493, 452] on p "Yes. Models like Kling 2.1 support lip-sync, motion guidance, and first-frame a…" at bounding box center [550, 457] width 423 height 34
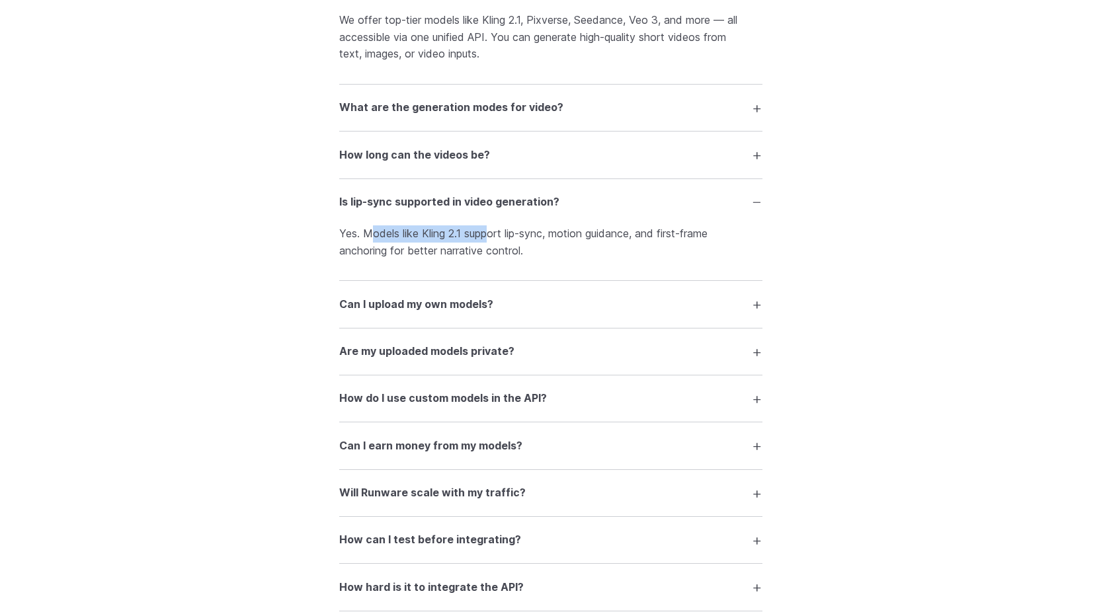
scroll to position [2646, 0]
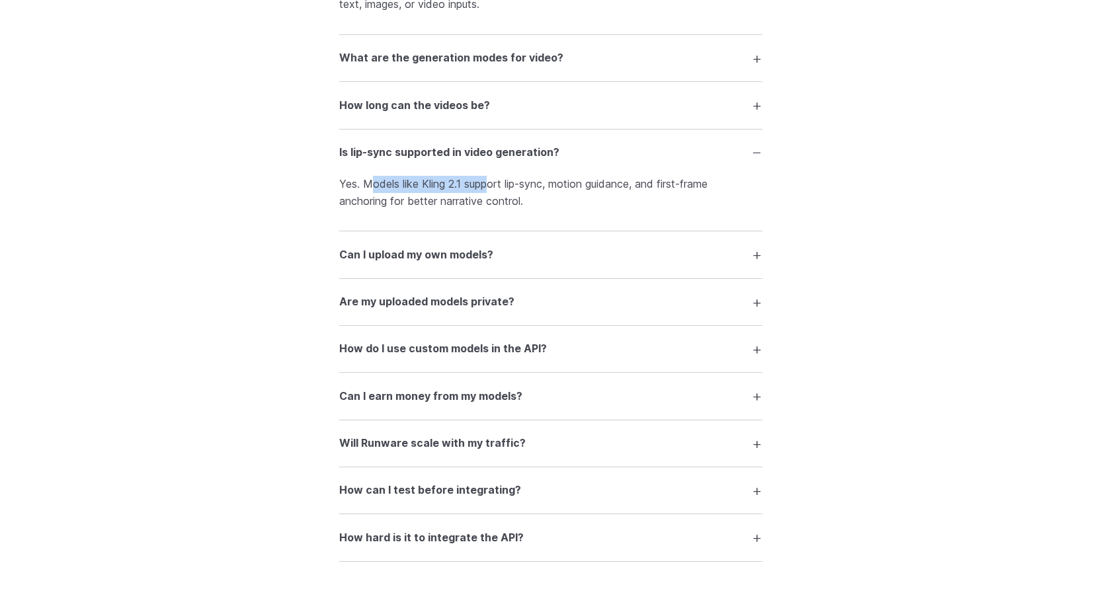
click at [437, 349] on h3 "How do I use custom models in the API?" at bounding box center [443, 349] width 208 height 17
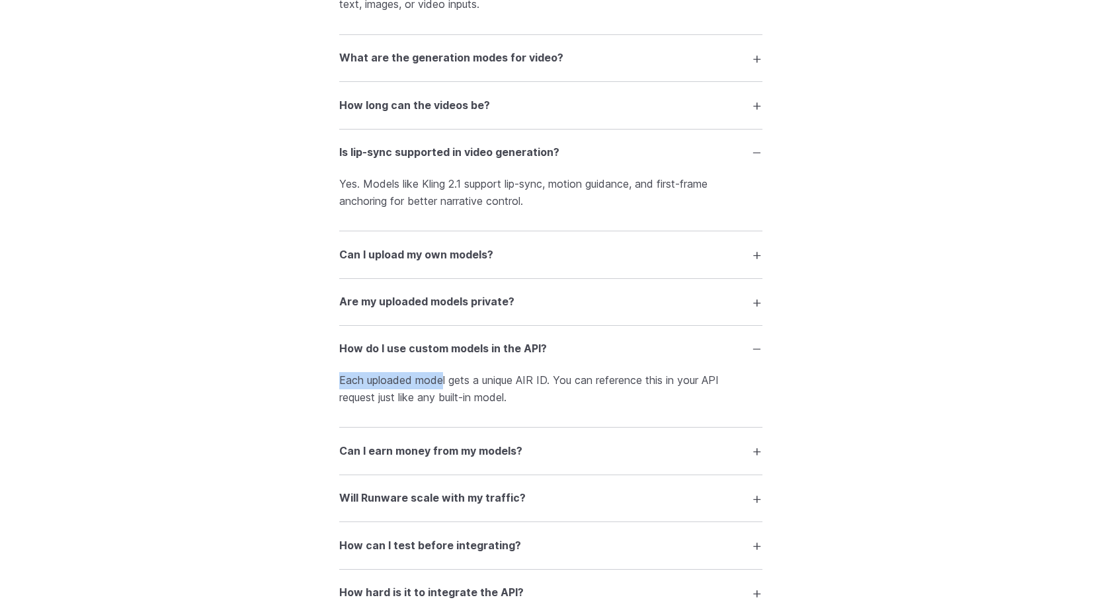
drag, startPoint x: 337, startPoint y: 384, endPoint x: 443, endPoint y: 379, distance: 105.9
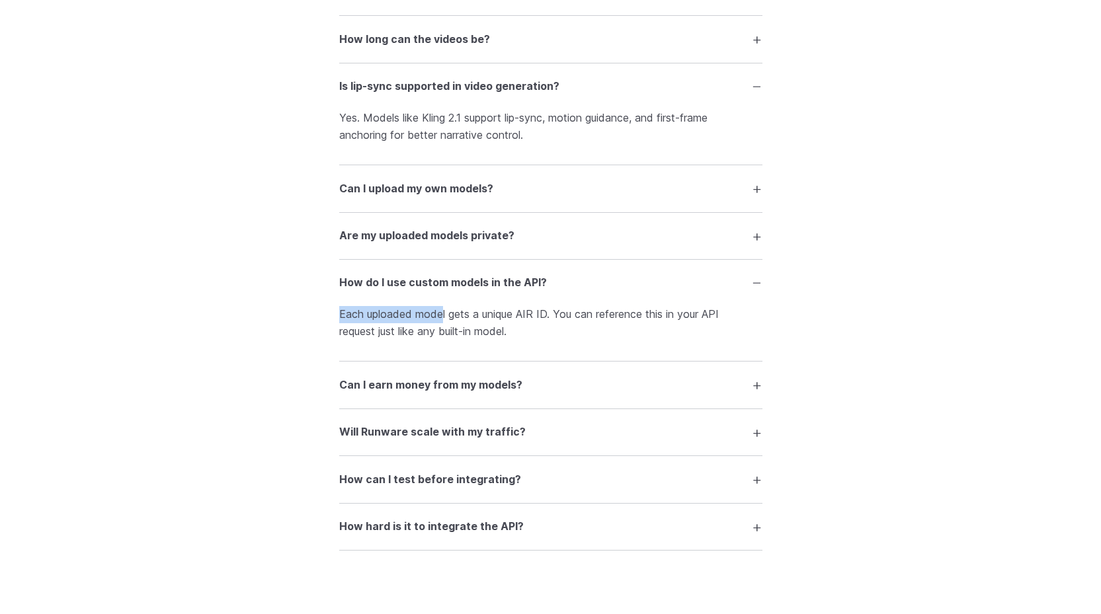
click at [493, 476] on h3 "How can I test before integrating?" at bounding box center [430, 480] width 182 height 17
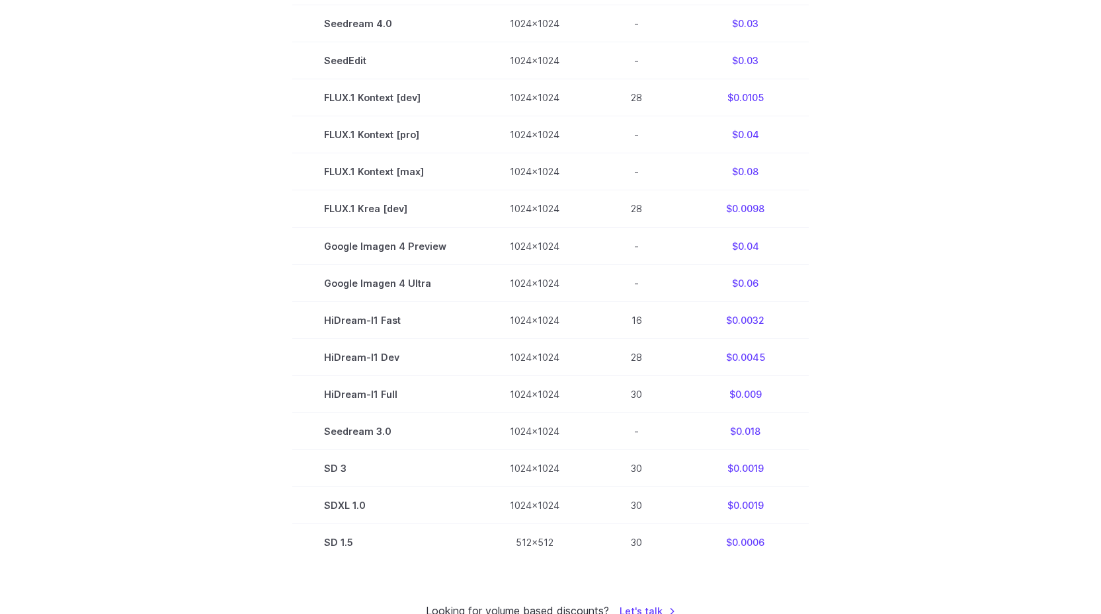
scroll to position [0, 0]
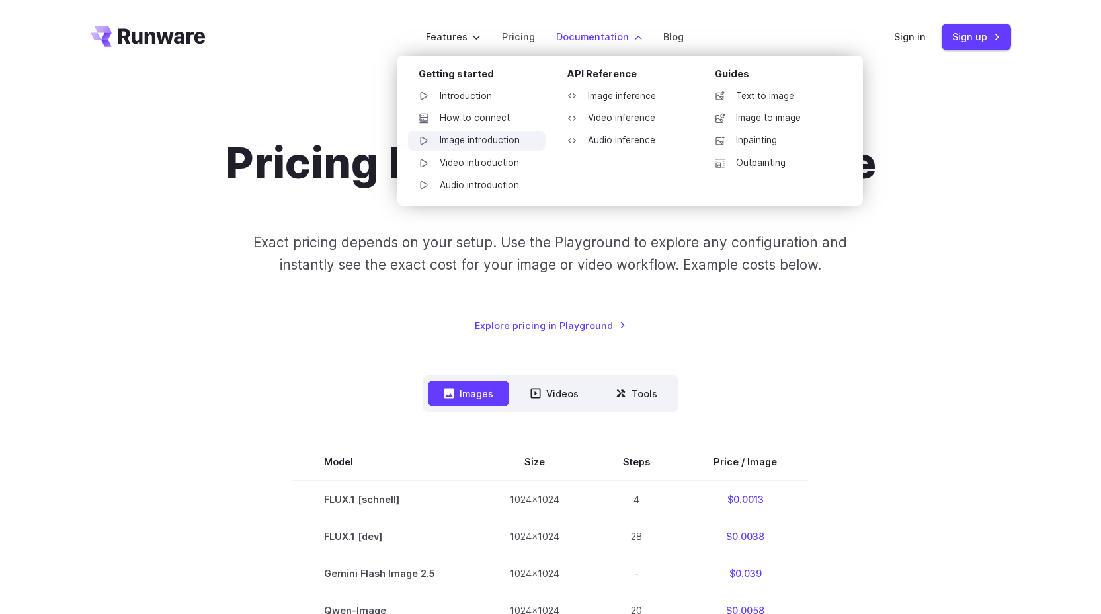
click at [502, 138] on link "Image introduction" at bounding box center [477, 141] width 138 height 20
